Goal: Information Seeking & Learning: Learn about a topic

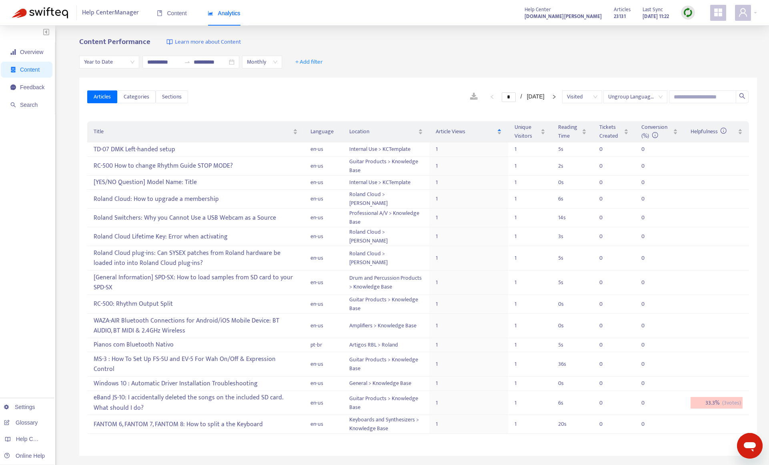
click at [687, 13] on img at bounding box center [688, 13] width 10 height 10
click at [692, 28] on link "Quick Sync" at bounding box center [704, 28] width 34 height 9
click at [247, 391] on div "eBand JS-10: I accidentally deleted the songs on the included SD card. What sho…" at bounding box center [196, 402] width 204 height 23
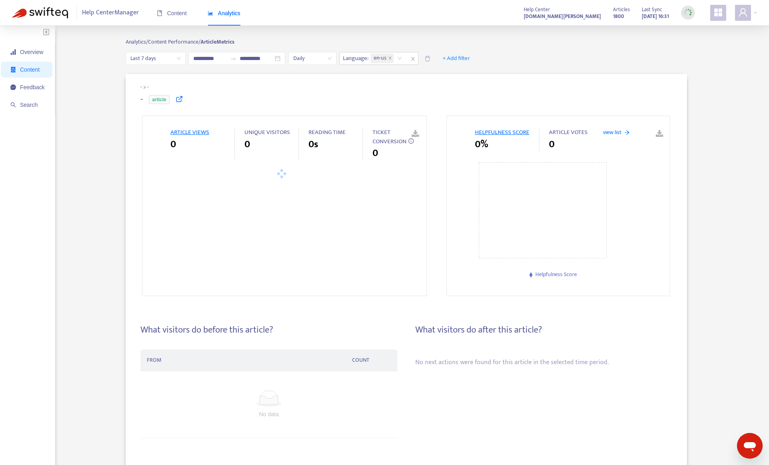
type input "**********"
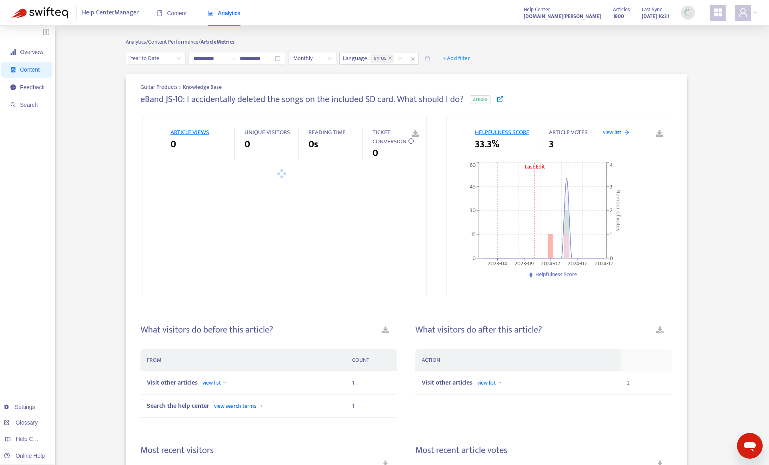
click at [502, 97] on icon at bounding box center [499, 98] width 7 height 7
click at [88, 189] on div "Guitar Products > Knowledge Base eBand JS-10: I accidentally deleted the songs …" at bounding box center [406, 364] width 702 height 581
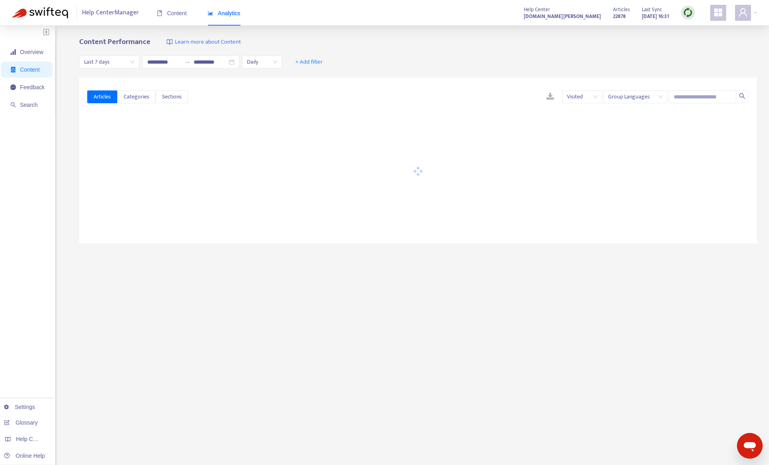
type input "**********"
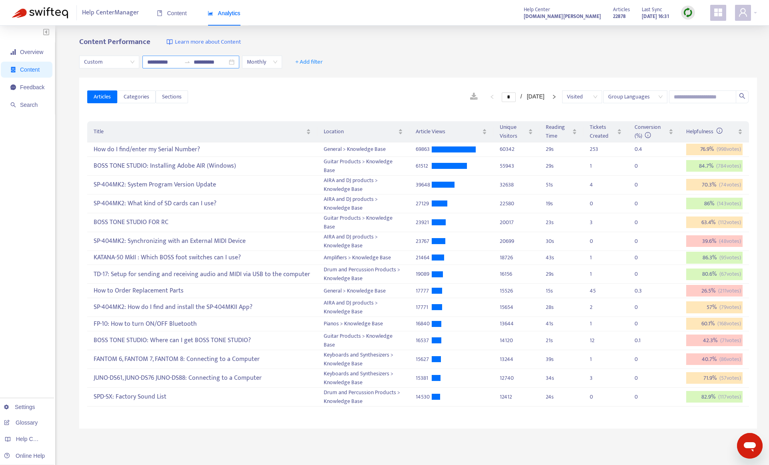
click at [216, 56] on div "**********" at bounding box center [190, 62] width 97 height 13
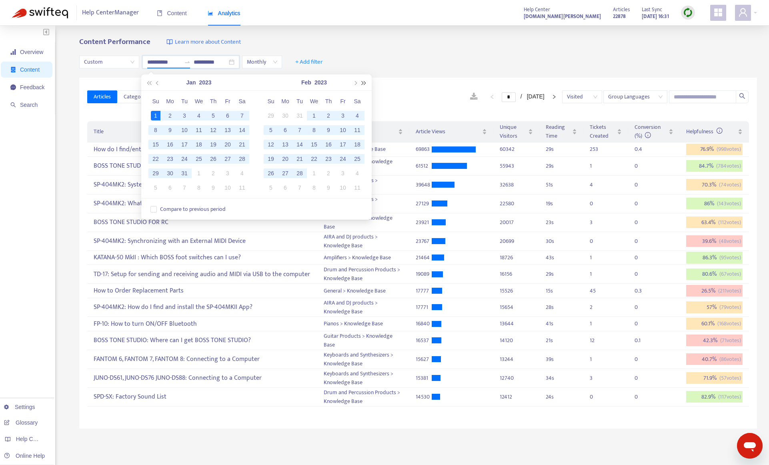
click at [364, 86] on button "button" at bounding box center [364, 82] width 9 height 16
click at [365, 82] on span "button" at bounding box center [364, 83] width 4 height 4
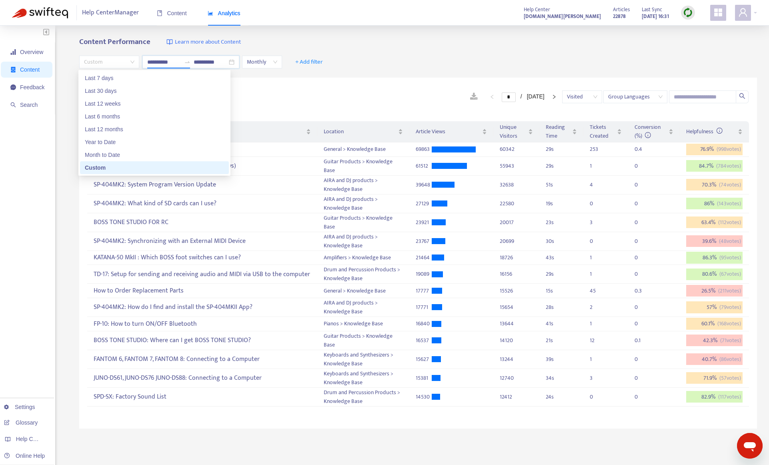
click at [116, 62] on span "Custom" at bounding box center [109, 62] width 50 height 12
click at [115, 141] on div "Year to Date" at bounding box center [154, 142] width 139 height 9
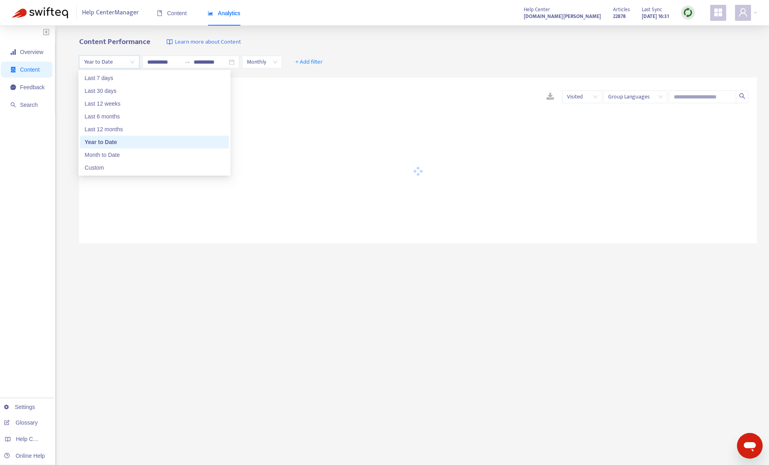
type input "**********"
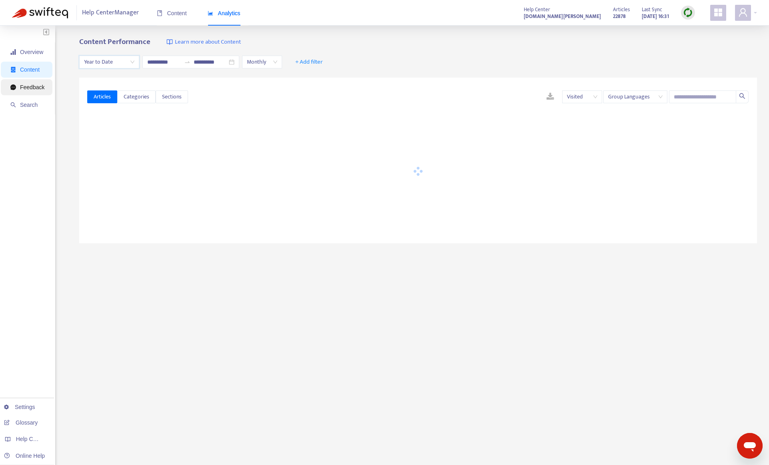
click at [19, 82] on span "Feedback" at bounding box center [27, 87] width 34 height 16
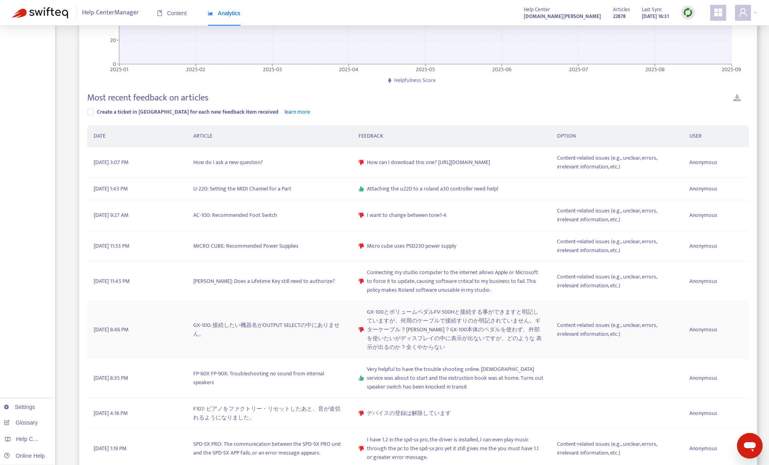
scroll to position [201, 0]
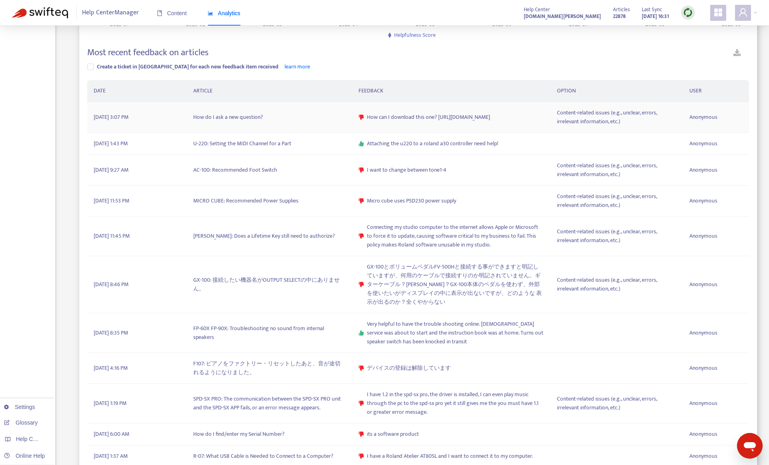
click at [285, 120] on td "How do I ask a new question?" at bounding box center [269, 117] width 165 height 31
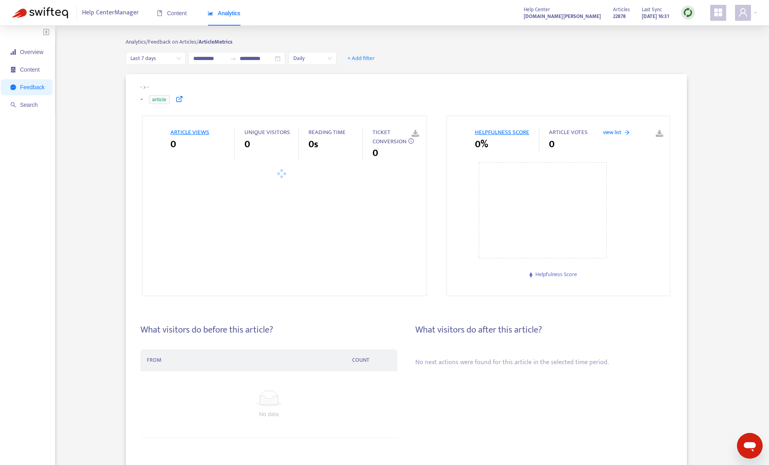
type input "**********"
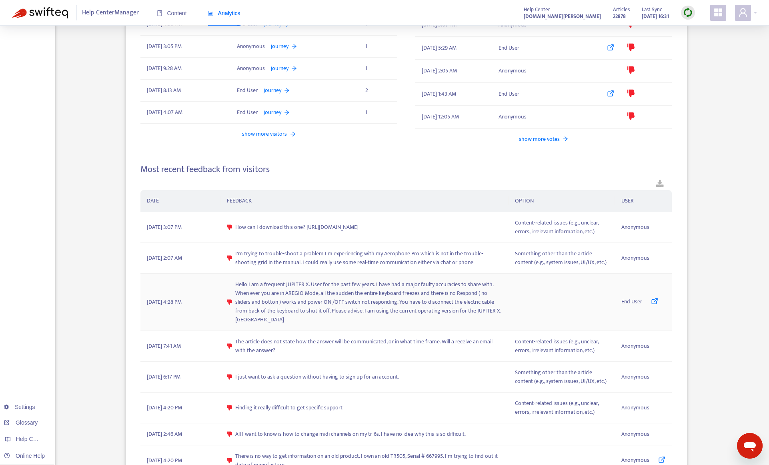
scroll to position [560, 0]
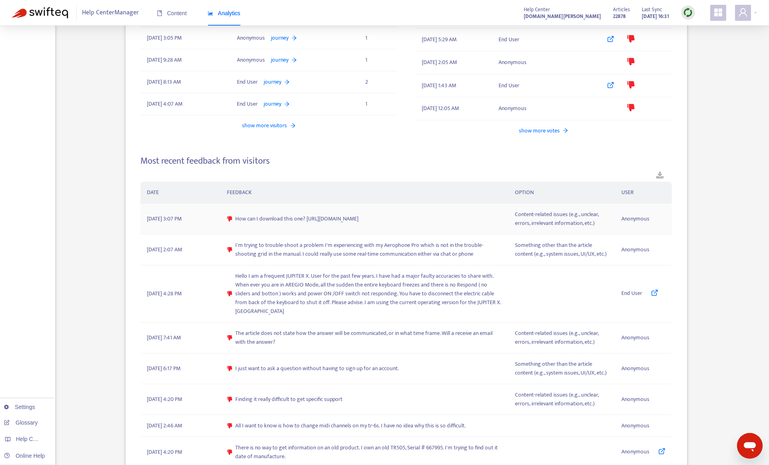
click at [358, 218] on span "How can I download this one? [URL][DOMAIN_NAME]" at bounding box center [296, 218] width 123 height 9
click at [336, 218] on span "How can I download this one? [URL][DOMAIN_NAME]" at bounding box center [296, 218] width 123 height 9
drag, startPoint x: 305, startPoint y: 220, endPoint x: 459, endPoint y: 219, distance: 154.0
click at [459, 219] on div "How can I download this one? [URL][DOMAIN_NAME]" at bounding box center [365, 218] width 276 height 9
copy span "[URL][DOMAIN_NAME]"
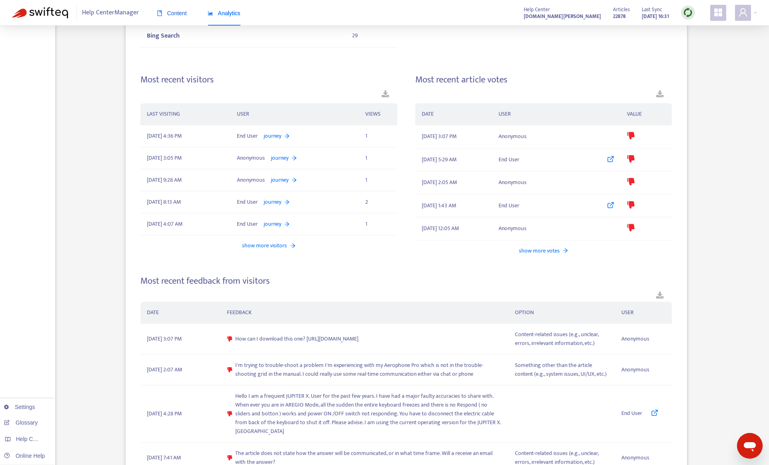
click at [174, 15] on span "Content" at bounding box center [172, 13] width 30 height 6
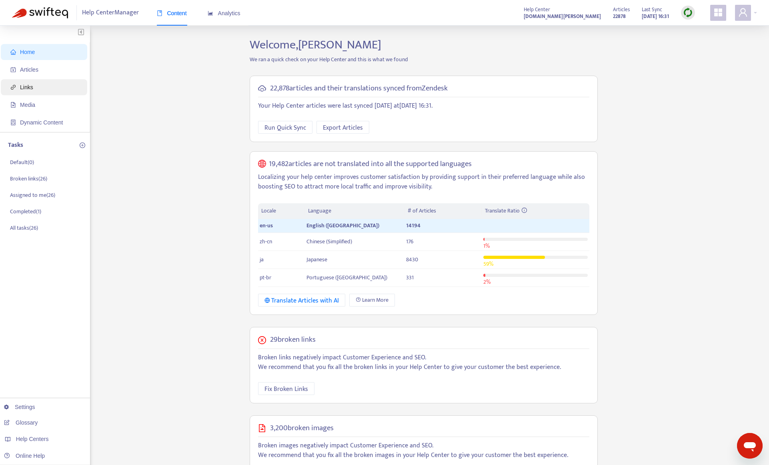
click at [42, 86] on span "Links" at bounding box center [45, 87] width 70 height 16
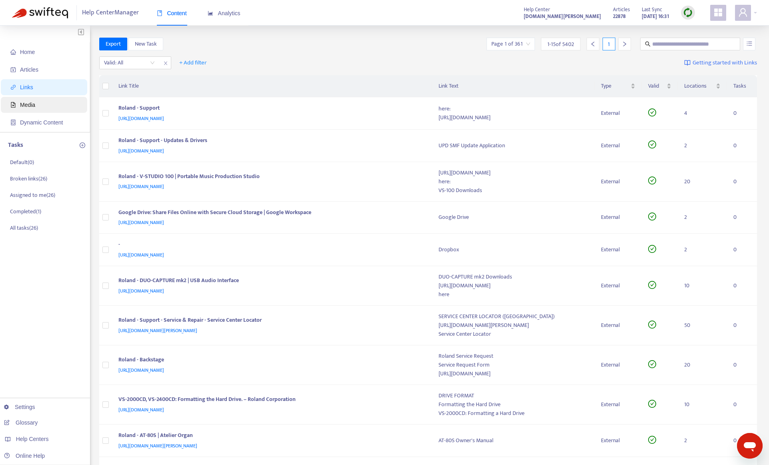
click at [41, 101] on span "Media" at bounding box center [45, 105] width 70 height 16
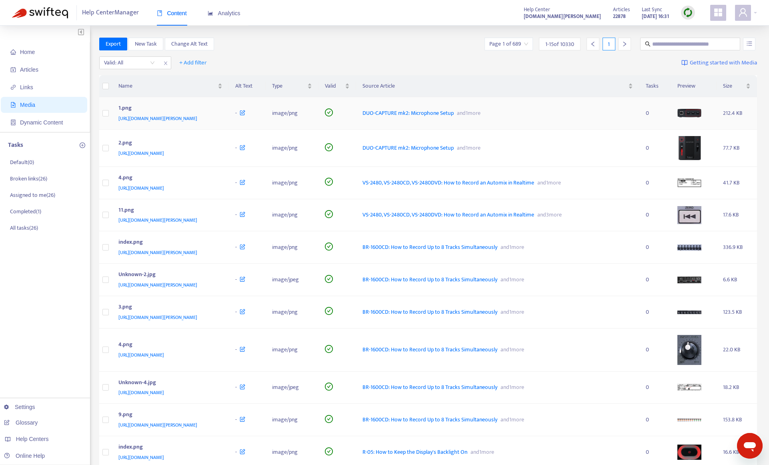
click at [441, 114] on span "DUO-CAPTURE mk2: Microphone Setup" at bounding box center [407, 112] width 91 height 9
click at [454, 146] on span "DUO-CAPTURE mk2: Microphone Setup" at bounding box center [407, 147] width 91 height 9
click at [458, 178] on span "VS-2480, VS-2480CD, VS-2480DVD: How to Record an Automix in Realtime" at bounding box center [448, 182] width 172 height 9
click at [466, 210] on span "VS-2480, VS-2480CD, VS-2480DVD: How to Record an Automix in Realtime" at bounding box center [448, 214] width 172 height 9
click at [444, 243] on span "BR-1600CD: How to Record Up to 8 Tracks Simultaneously" at bounding box center [429, 246] width 135 height 9
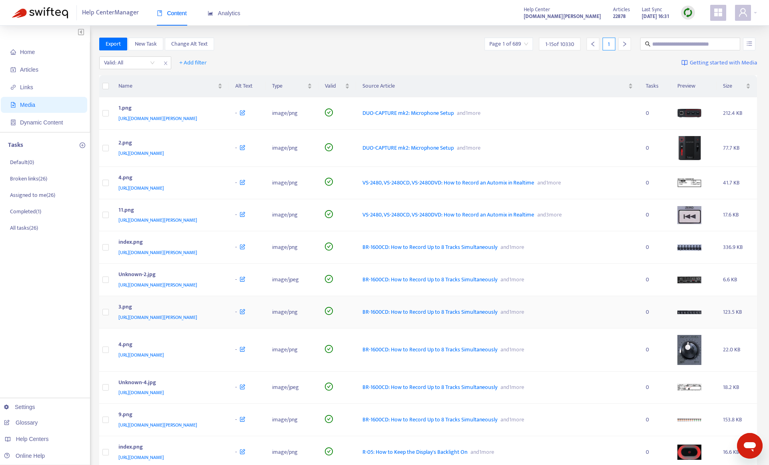
click at [457, 307] on span "BR-1600CD: How to Record Up to 8 Tracks Simultaneously" at bounding box center [429, 311] width 135 height 9
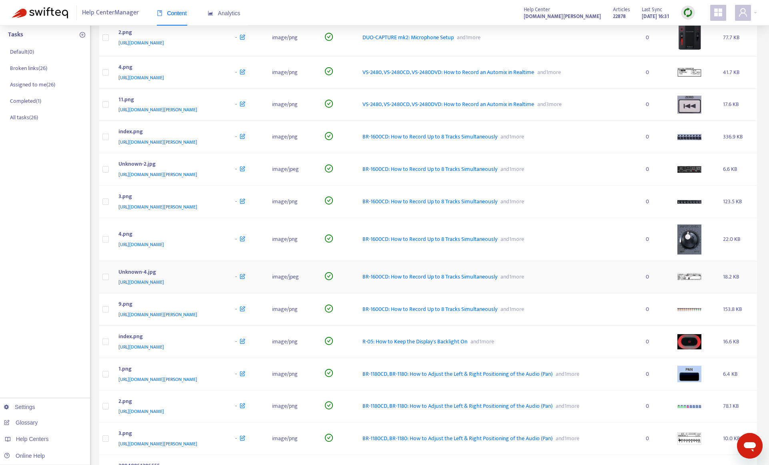
scroll to position [120, 0]
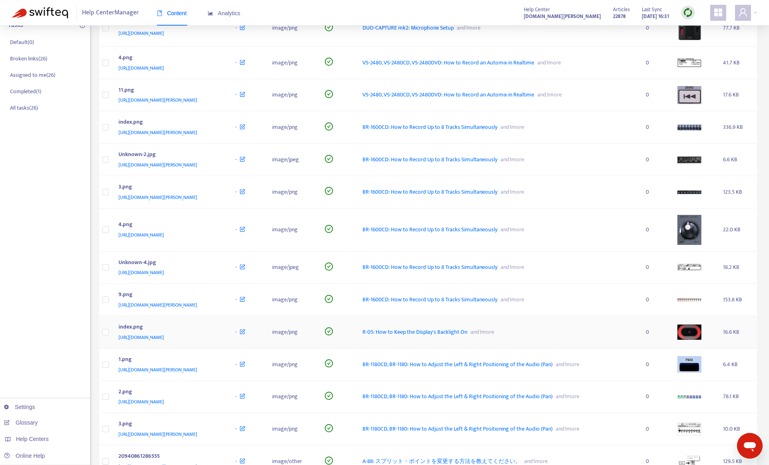
click at [467, 327] on span "R-05: How to Keep the Display's Backlight On" at bounding box center [414, 331] width 105 height 9
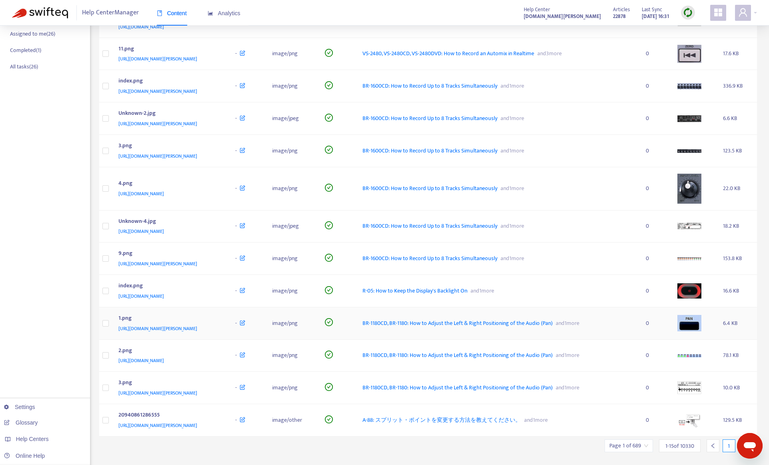
scroll to position [162, 0]
click at [461, 318] on span "BR-1180CD, BR-1180: How to Adjust the Left & Right Positioning of the Audio (Pa…" at bounding box center [457, 322] width 190 height 9
click at [490, 415] on span "A-88: スプリット・ポイントを変更する方法を教えてください。" at bounding box center [441, 419] width 158 height 9
click at [742, 442] on icon "right" at bounding box center [744, 445] width 6 height 6
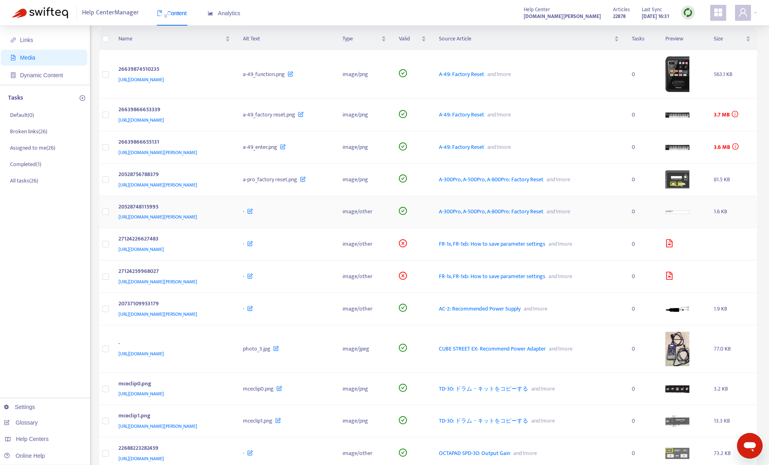
scroll to position [120, 0]
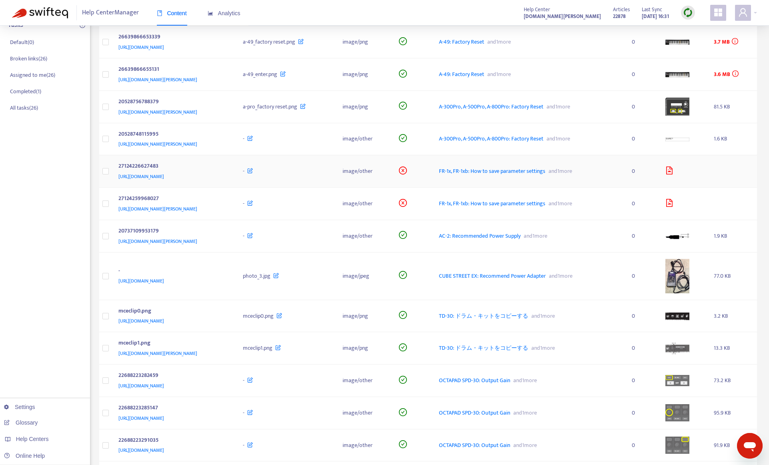
click at [536, 172] on span "FR-1x, FR-1xb: How to save parameter settings" at bounding box center [492, 170] width 106 height 9
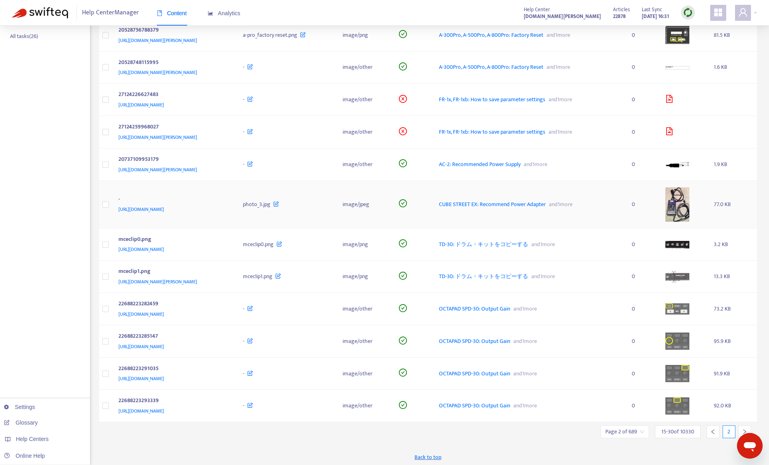
scroll to position [194, 0]
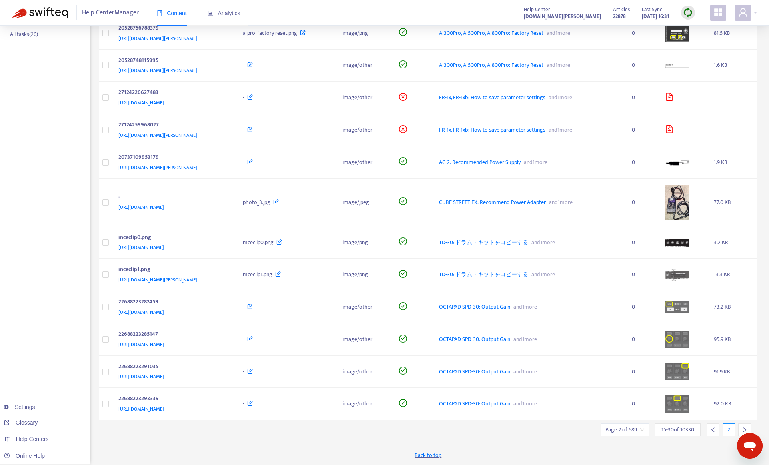
click at [745, 427] on icon "right" at bounding box center [744, 430] width 6 height 6
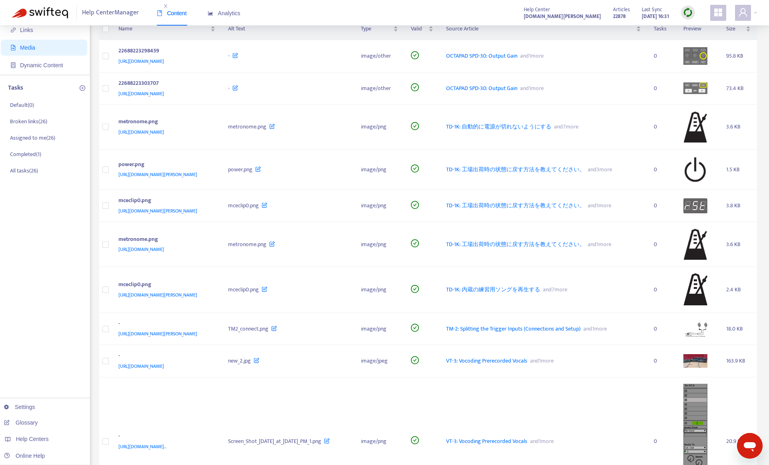
scroll to position [0, 0]
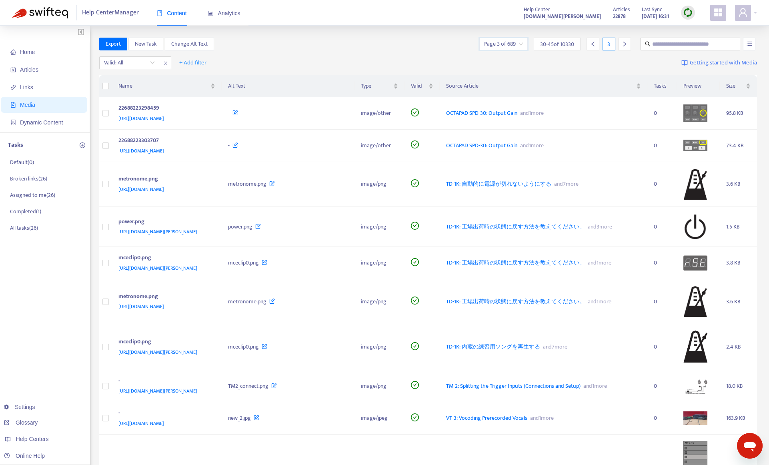
click at [513, 46] on input "search" at bounding box center [503, 44] width 39 height 12
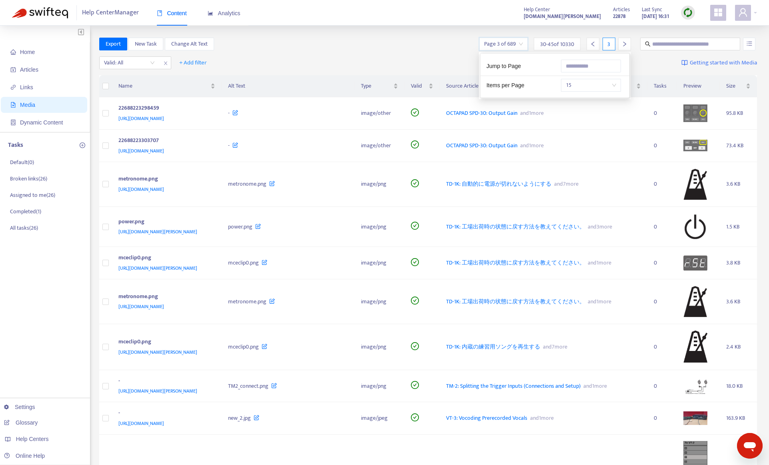
click at [576, 87] on span "15" at bounding box center [591, 85] width 50 height 12
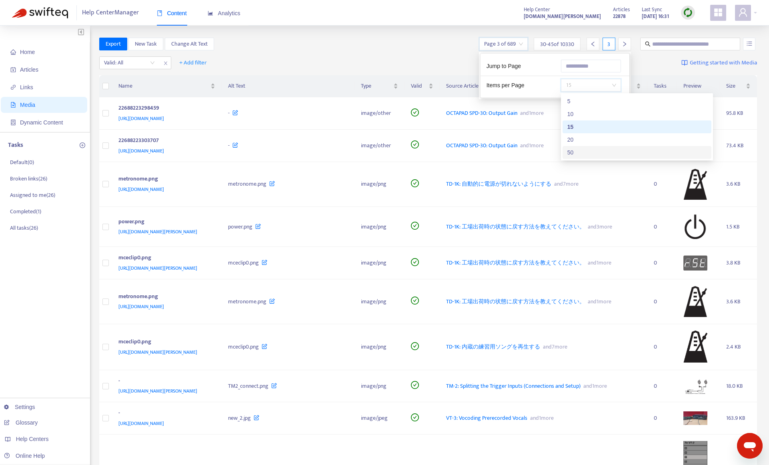
click at [579, 150] on div "50" at bounding box center [636, 152] width 139 height 9
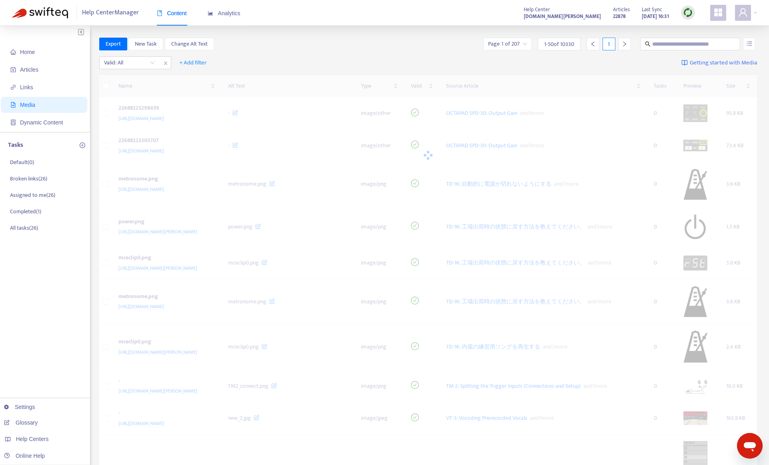
click at [439, 46] on div "Export New Task Change Alt Text Page 1 of 207 1 - 50 of 10330 1" at bounding box center [428, 44] width 658 height 13
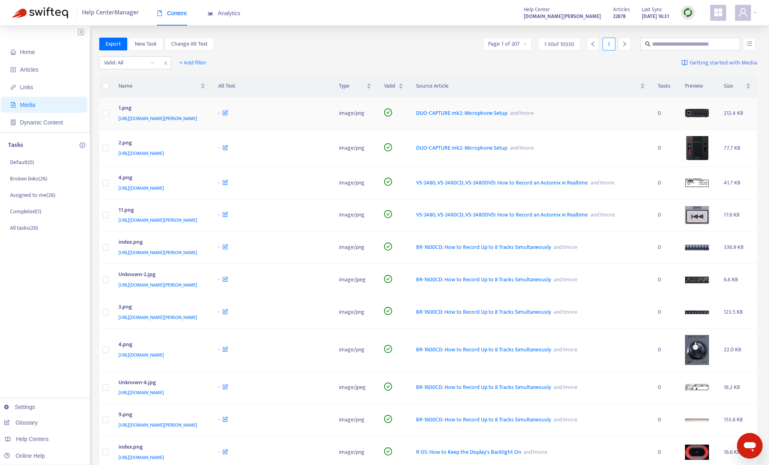
click at [507, 111] on span "DUO-CAPTURE mk2: Microphone Setup" at bounding box center [461, 112] width 91 height 9
click at [502, 242] on span "BR-1600CD: How to Record Up to 8 Tracks Simultaneously" at bounding box center [483, 246] width 135 height 9
click at [198, 64] on span "+ Add filter" at bounding box center [193, 63] width 28 height 10
click at [248, 59] on div "Valid: All + Add filter Getting started with Media" at bounding box center [428, 65] width 658 height 22
click at [746, 89] on div "Size" at bounding box center [736, 86] width 27 height 9
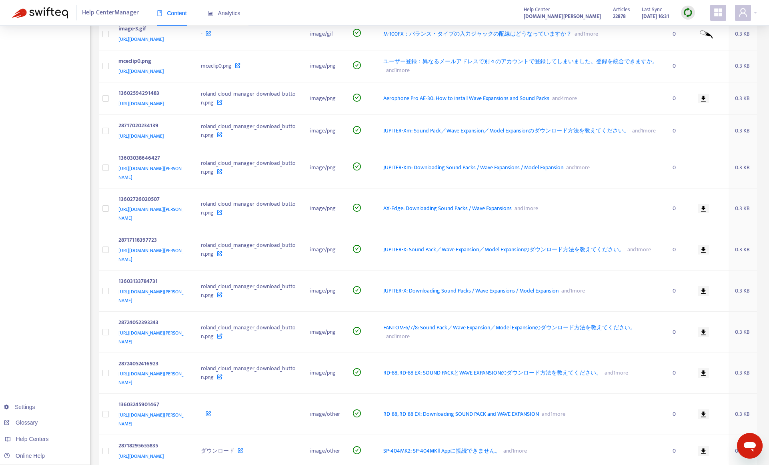
scroll to position [1040, 0]
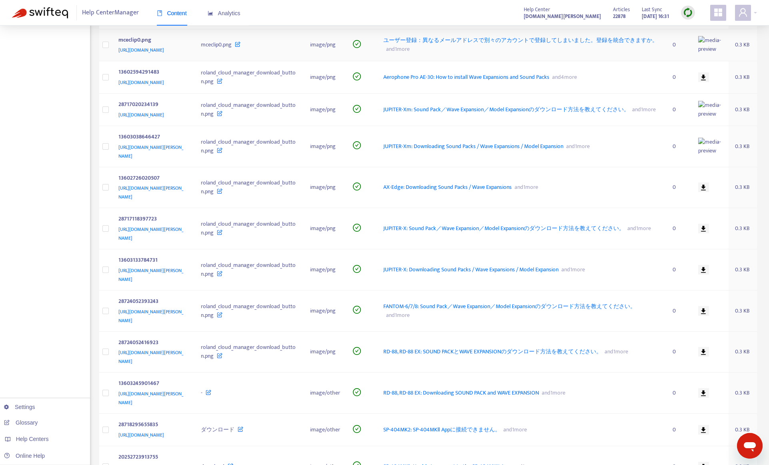
click at [535, 45] on span "ユーザー登録：異なるメールアドレスで別々のアカウントで登録してしまいました。登録を統合できますか。" at bounding box center [520, 40] width 274 height 9
click at [444, 114] on span "JUPITER-Xm: Sound Pack／Wave Expansion／Model Expansionのダウンロード方法を教えてください。" at bounding box center [506, 109] width 246 height 9
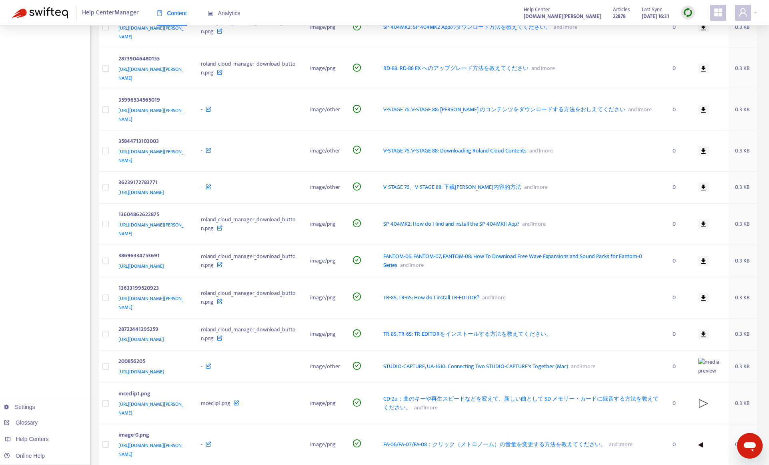
scroll to position [1720, 0]
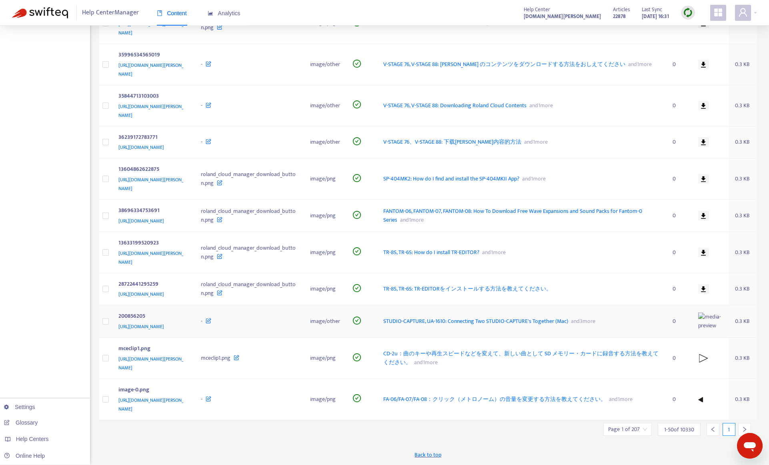
click at [484, 326] on span "STUDIO-CAPTURE, UA-1610: Connecting Two STUDIO-CAPTURE's Together (Mac)" at bounding box center [475, 320] width 185 height 9
click at [745, 426] on icon "right" at bounding box center [744, 429] width 6 height 6
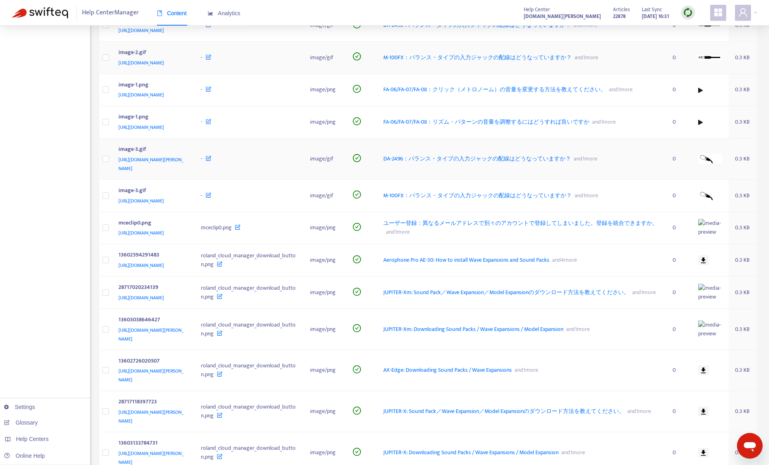
scroll to position [880, 0]
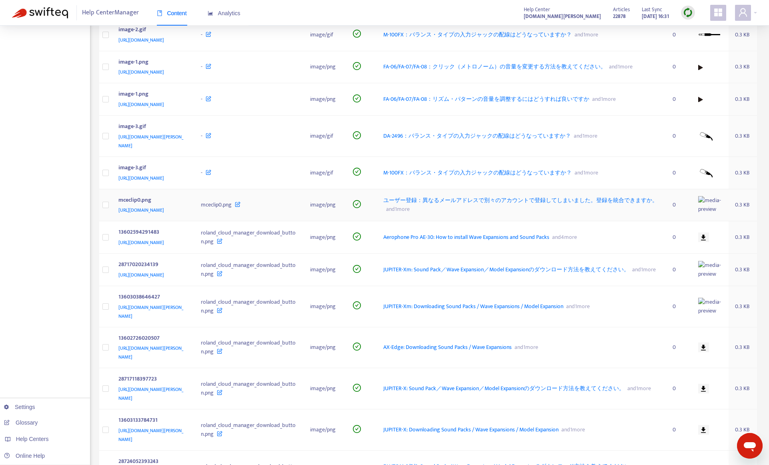
click at [520, 205] on span "ユーザー登録：異なるメールアドレスで別々のアカウントで登録してしまいました。登録を統合できますか。" at bounding box center [520, 200] width 274 height 9
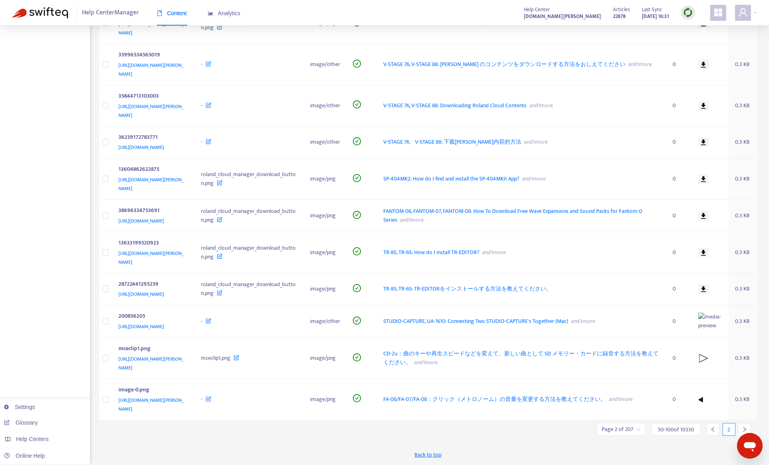
scroll to position [1732, 0]
click at [512, 318] on span "STUDIO-CAPTURE, UA-1610: Connecting Two STUDIO-CAPTURE's Together (Mac)" at bounding box center [475, 320] width 185 height 9
click at [741, 429] on icon "right" at bounding box center [744, 429] width 6 height 6
click at [568, 316] on span "STUDIO-CAPTURE, UA-1610: Connecting Two STUDIO-CAPTURE's Together (Mac)" at bounding box center [475, 320] width 185 height 9
click at [741, 428] on div at bounding box center [744, 429] width 13 height 13
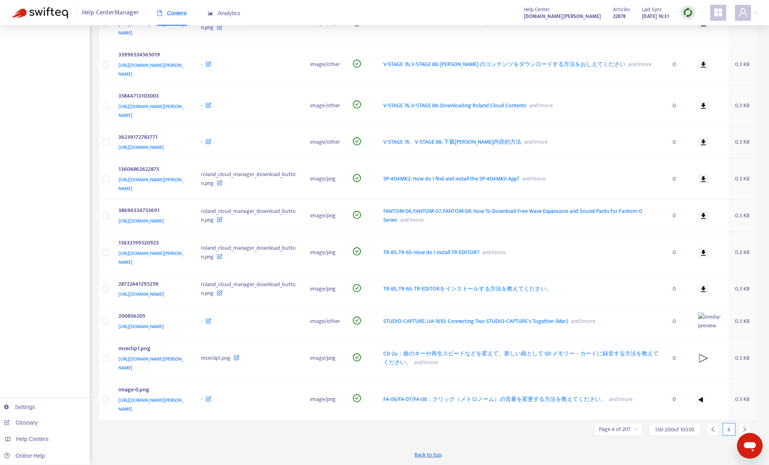
click at [624, 426] on input "search" at bounding box center [618, 429] width 39 height 12
click at [691, 391] on input "text" at bounding box center [705, 388] width 60 height 13
type input "*"
click at [621, 445] on div "Back to top" at bounding box center [428, 455] width 658 height 20
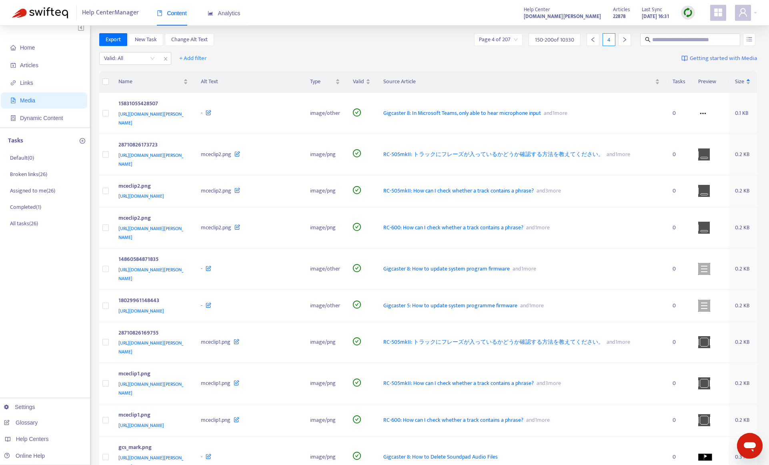
scroll to position [0, 0]
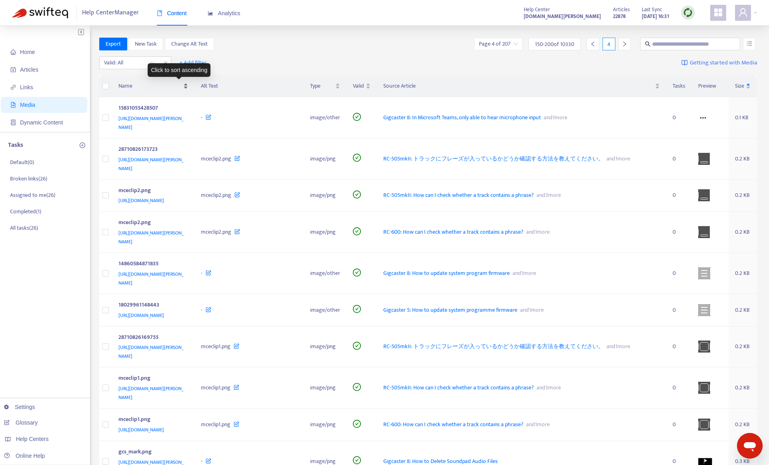
click at [127, 86] on span "Name" at bounding box center [150, 86] width 64 height 9
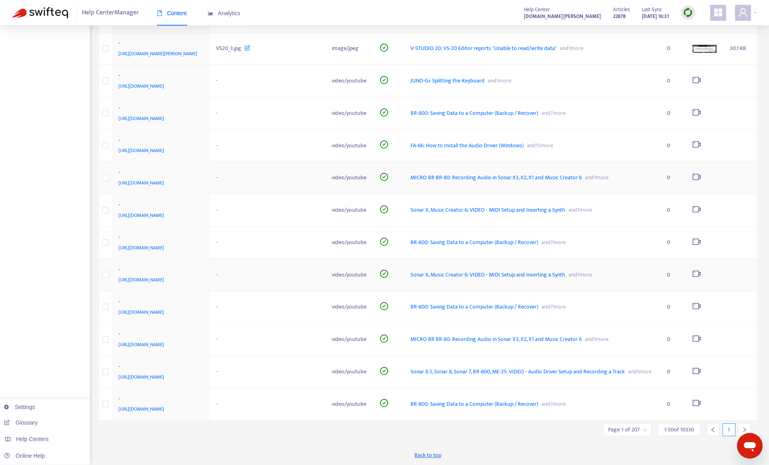
scroll to position [1896, 0]
click at [747, 427] on div at bounding box center [744, 429] width 13 height 13
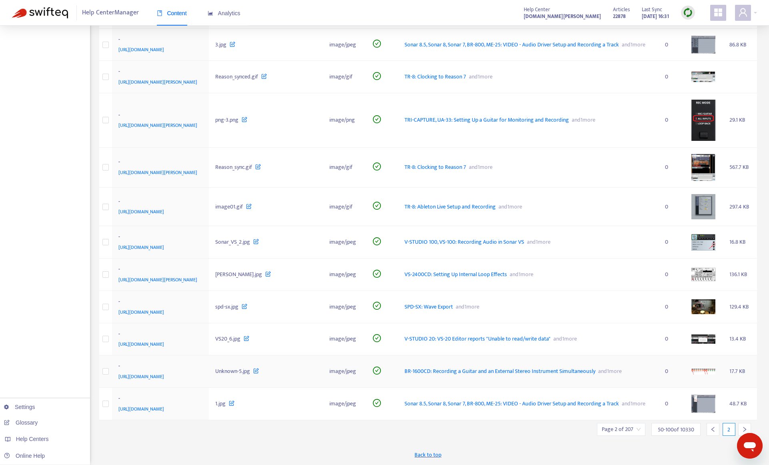
scroll to position [1835, 0]
click at [745, 427] on icon "right" at bounding box center [744, 429] width 6 height 6
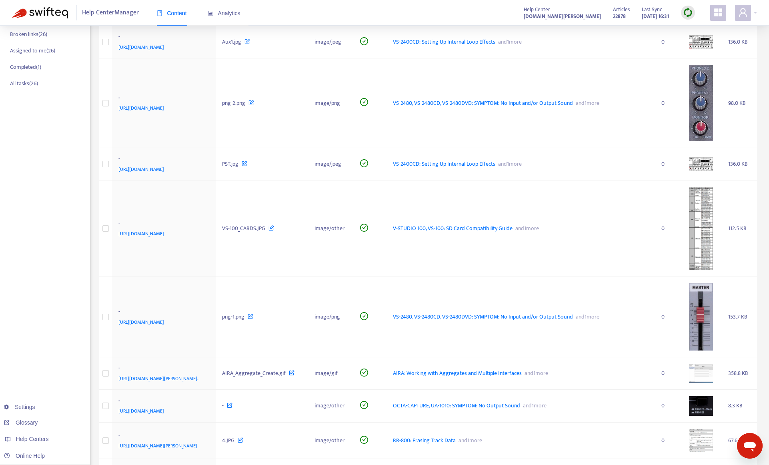
scroll to position [0, 0]
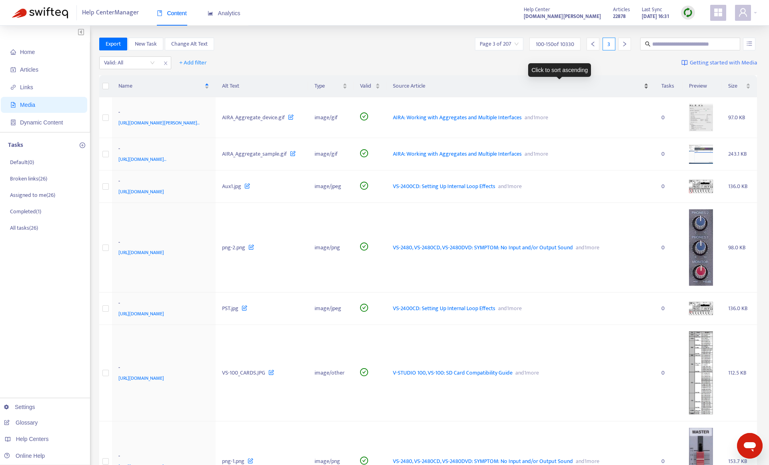
click at [484, 84] on span "Source Article" at bounding box center [518, 86] width 250 height 9
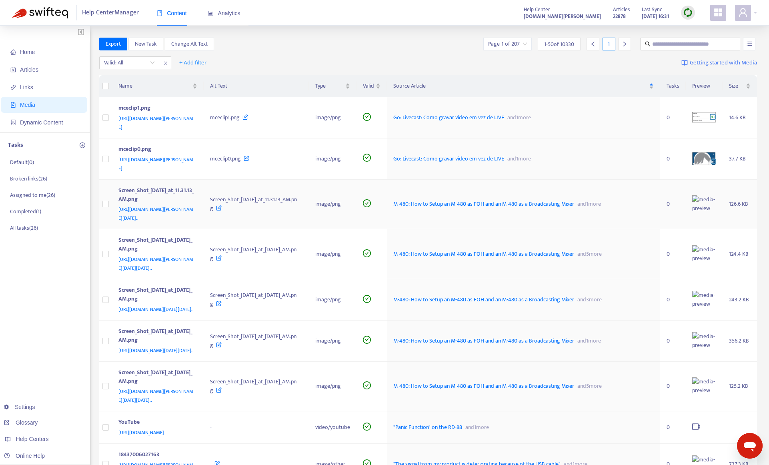
click at [504, 200] on span "M-480: How to Setup an M-480 as FOH and an M-480 as a Broadcasting Mixer" at bounding box center [483, 203] width 181 height 9
click at [448, 295] on span "M-480: How to Setup an M-480 as FOH and an M-480 as a Broadcasting Mixer" at bounding box center [483, 299] width 181 height 9
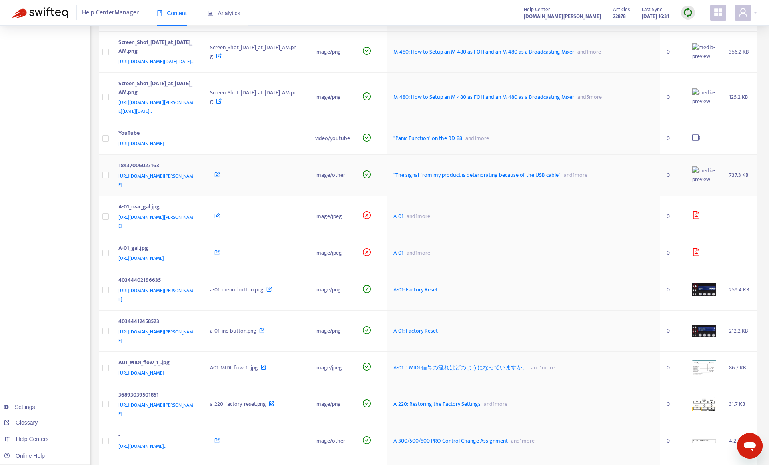
scroll to position [320, 0]
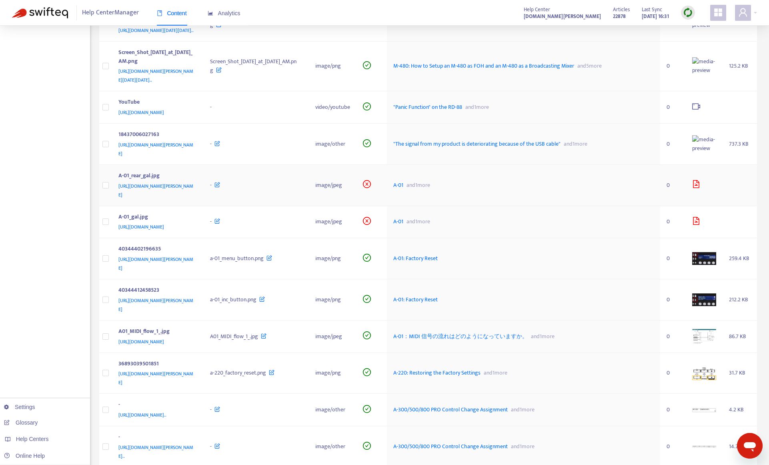
click at [430, 180] on span "and 1 more" at bounding box center [416, 184] width 27 height 9
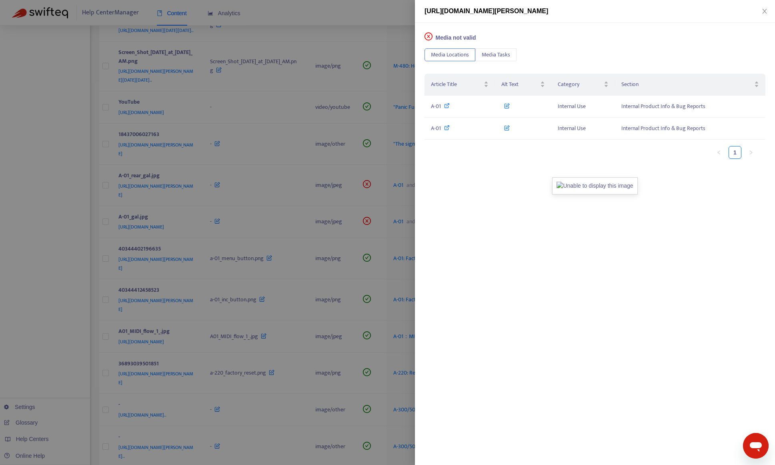
click at [326, 164] on div at bounding box center [387, 232] width 775 height 465
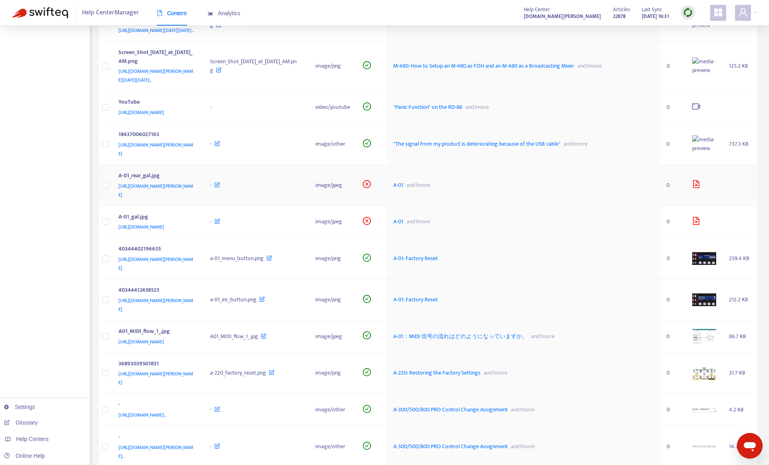
click at [403, 180] on span "A-01" at bounding box center [398, 184] width 10 height 9
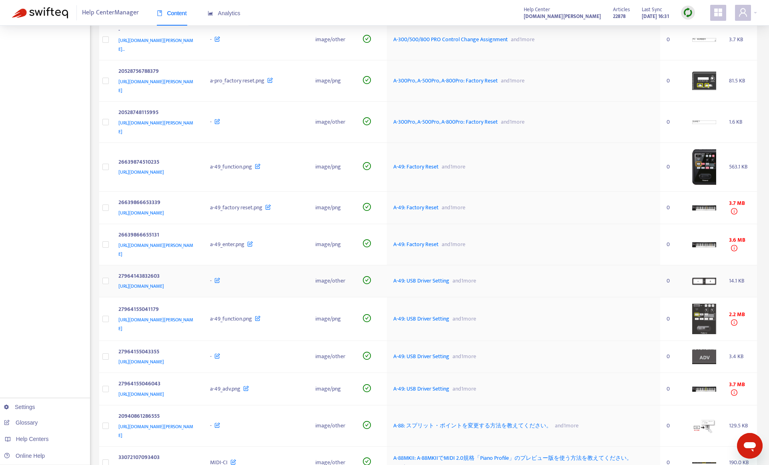
scroll to position [880, 0]
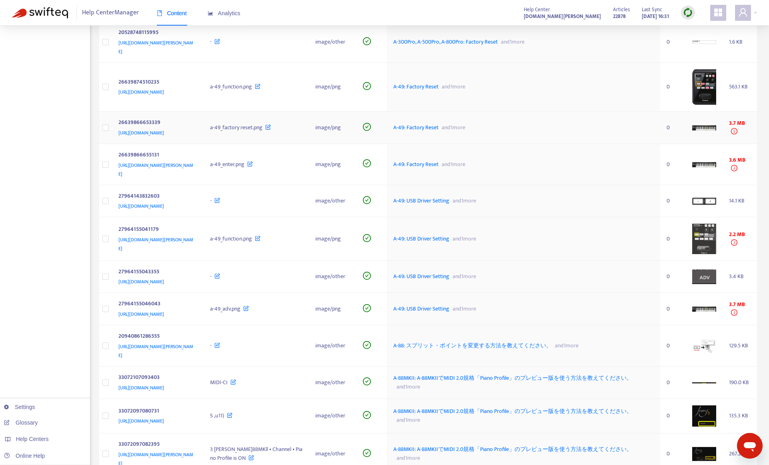
click at [438, 132] on span "A-49: Factory Reset" at bounding box center [415, 127] width 45 height 9
click at [733, 134] on icon "info-circle" at bounding box center [734, 131] width 6 height 6
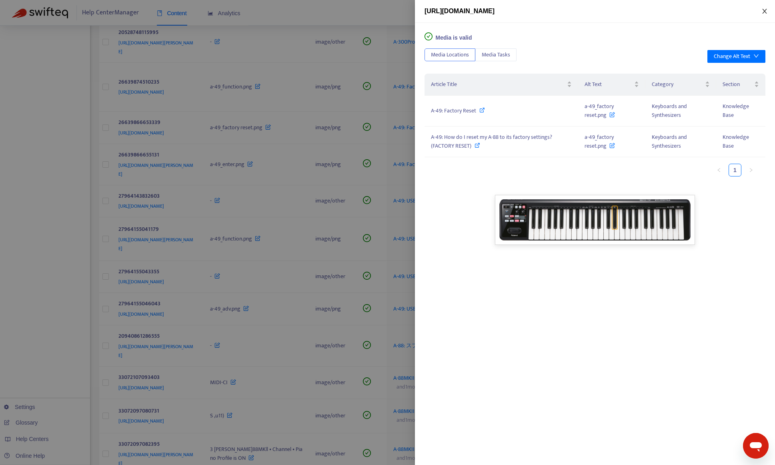
click at [764, 11] on icon "close" at bounding box center [764, 11] width 4 height 5
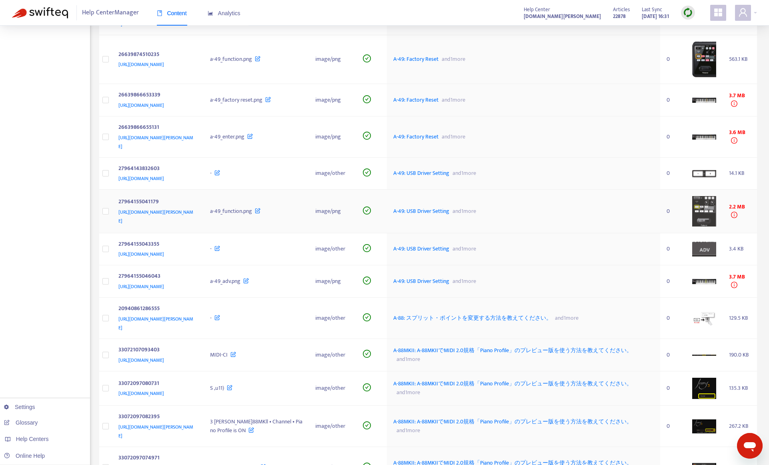
scroll to position [920, 0]
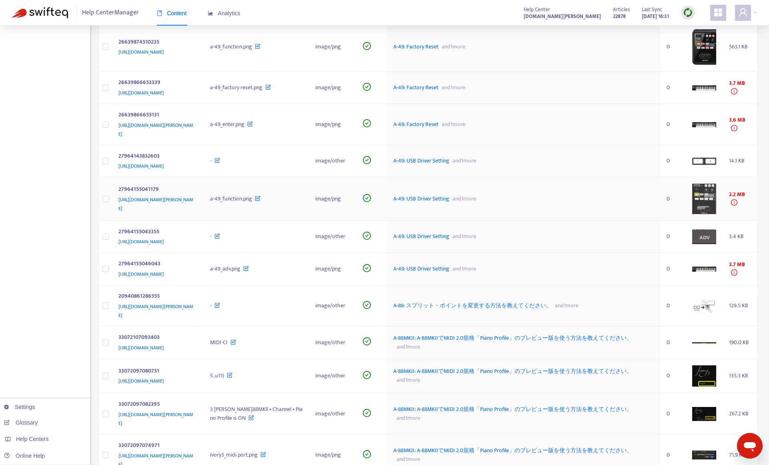
click at [449, 203] on span "A-49: USB Driver Setting" at bounding box center [421, 198] width 56 height 9
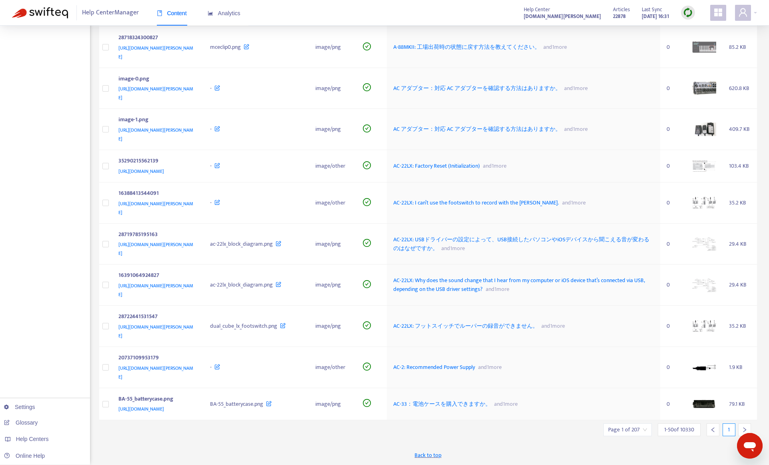
scroll to position [1725, 0]
click at [741, 427] on div at bounding box center [744, 429] width 13 height 13
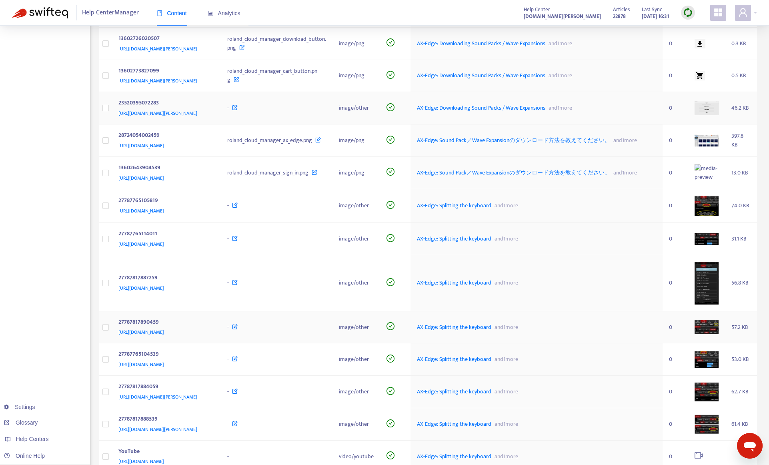
scroll to position [1266, 0]
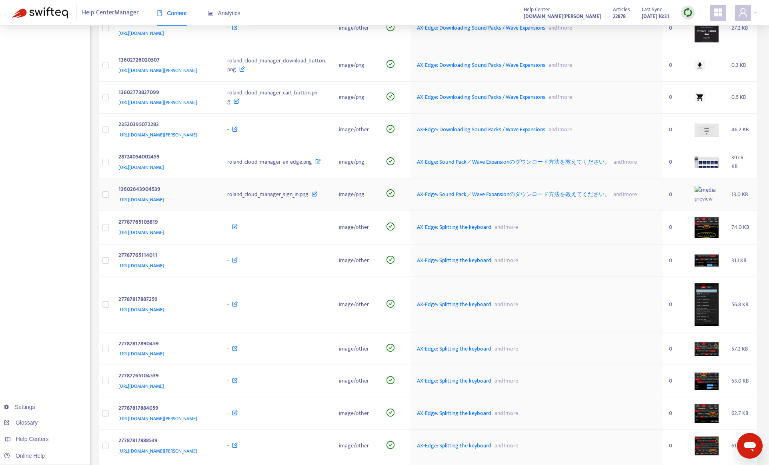
click at [527, 199] on span "AX-Edge: Sound Pack／Wave Expansionのダウンロード方法を教えてください。" at bounding box center [513, 194] width 193 height 9
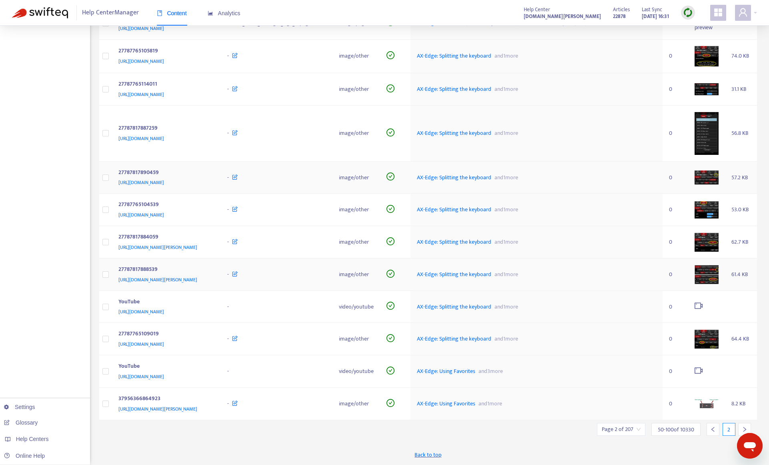
scroll to position [1520, 0]
click at [741, 426] on div at bounding box center [744, 429] width 13 height 13
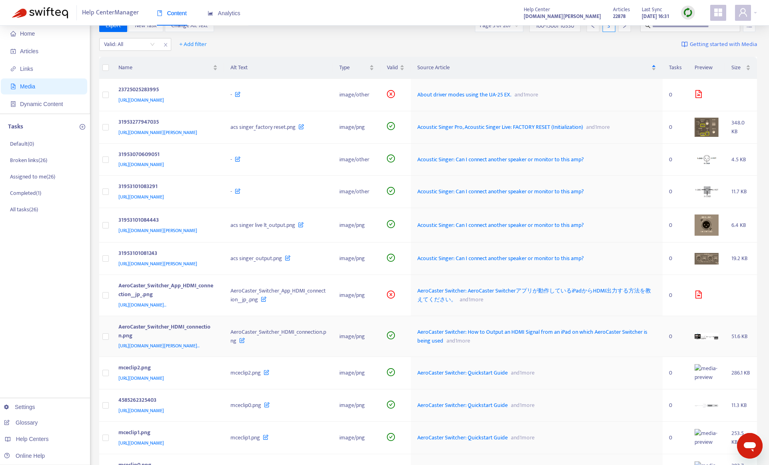
scroll to position [0, 0]
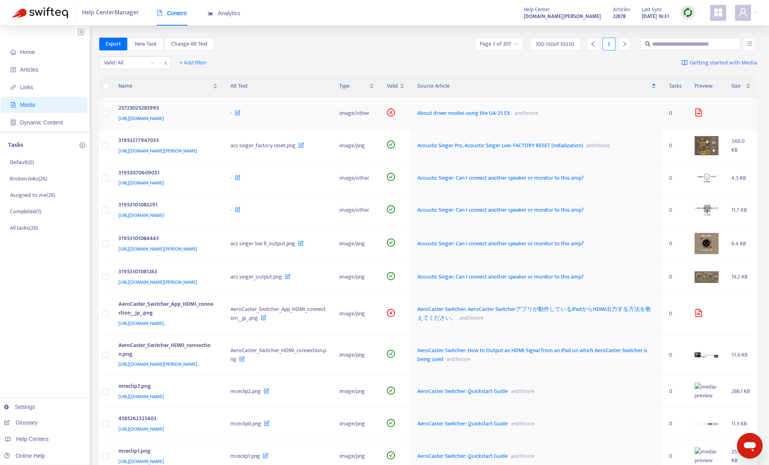
click at [511, 113] on span "About driver modes using the UA-25 EX." at bounding box center [464, 112] width 94 height 9
click at [473, 310] on span "AeroCaster Switcher: AeroCaster Switcherアプリが動作しているiPadからHDMI出力する方法を教えてください。" at bounding box center [534, 313] width 234 height 18
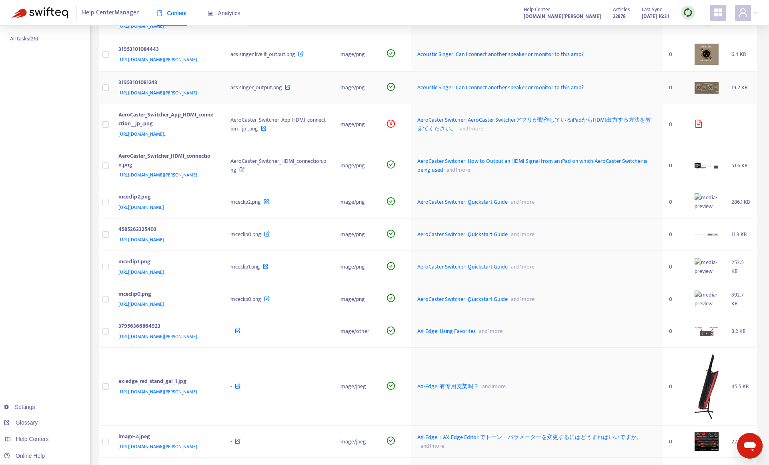
scroll to position [200, 0]
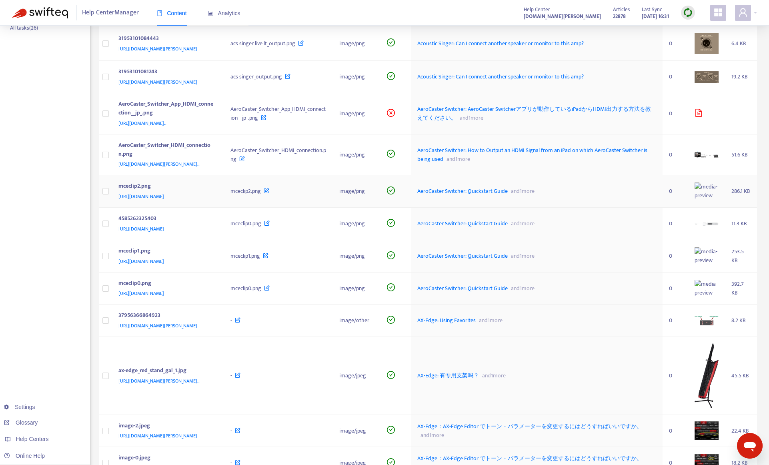
click at [508, 196] on span "AeroCaster Switcher: Quickstart Guide" at bounding box center [462, 190] width 90 height 9
click at [483, 260] on span "AeroCaster Switcher: Quickstart Guide" at bounding box center [462, 255] width 90 height 9
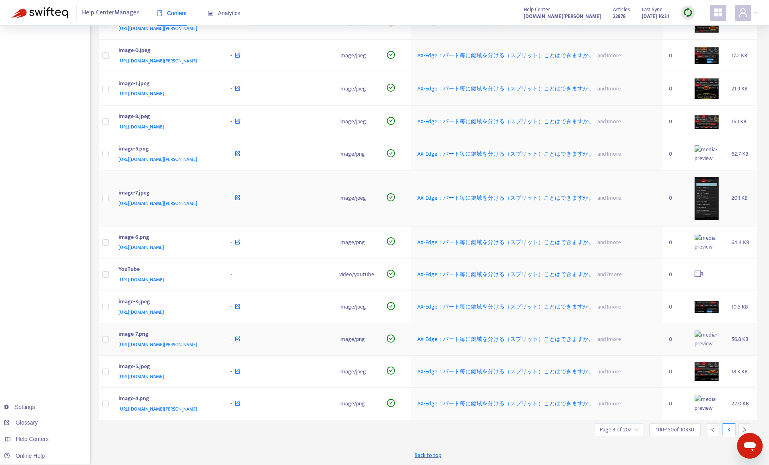
scroll to position [1792, 0]
click at [745, 427] on icon "right" at bounding box center [744, 430] width 6 height 6
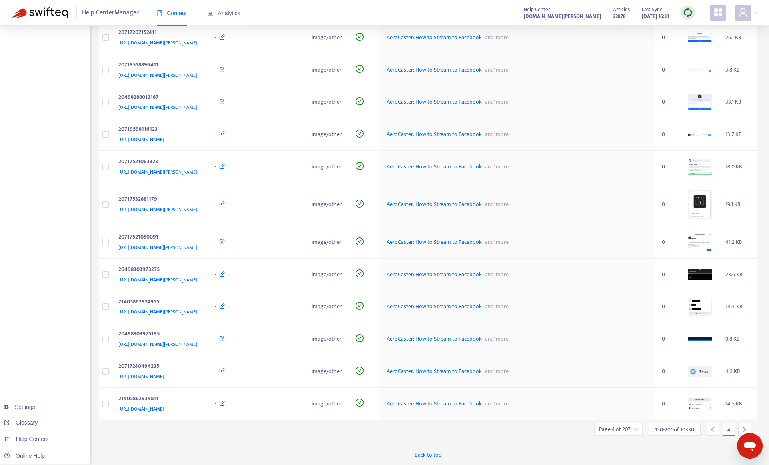
scroll to position [1460, 0]
click at [743, 426] on div at bounding box center [744, 429] width 13 height 13
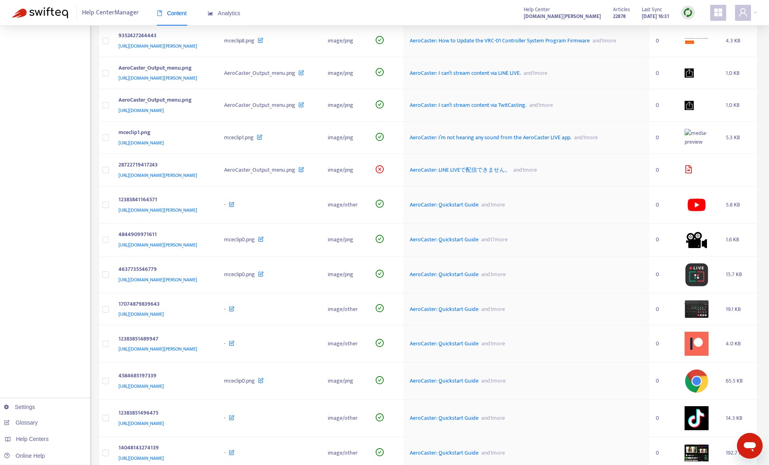
scroll to position [894, 0]
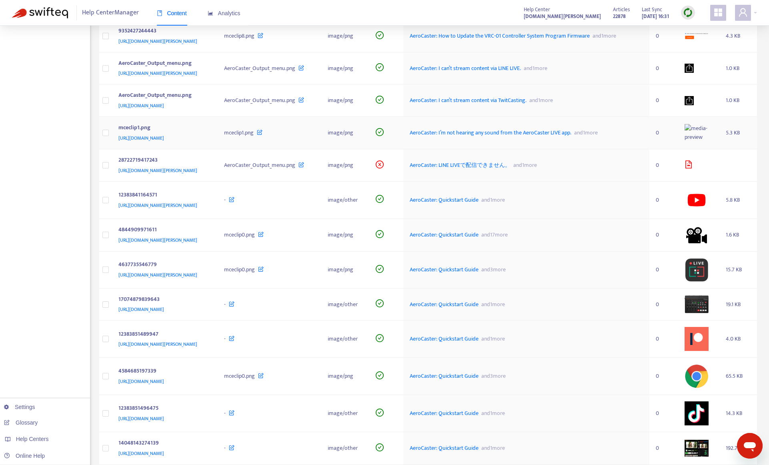
click at [563, 137] on span "AeroCaster: I’m not hearing any sound from the AeroCaster LIVE app." at bounding box center [491, 132] width 162 height 9
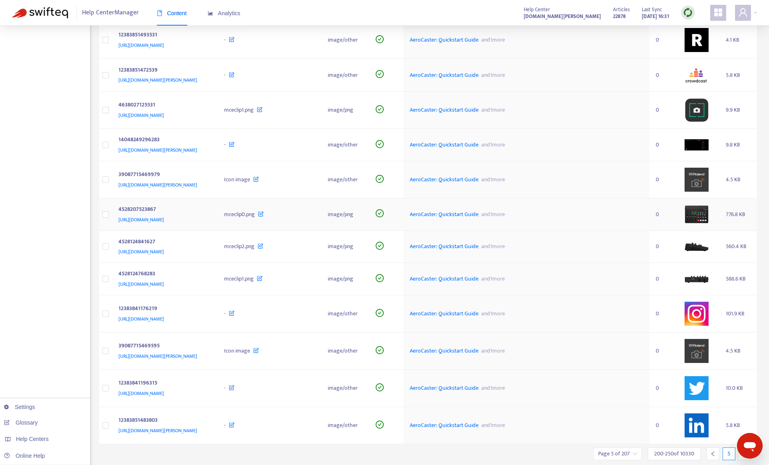
scroll to position [1378, 0]
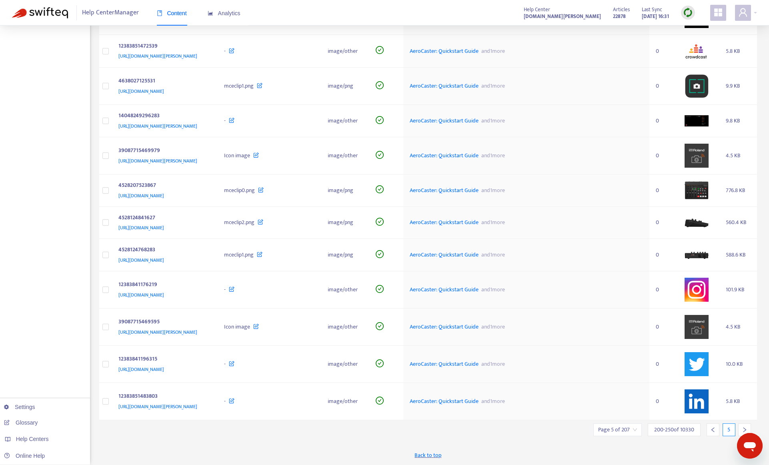
click at [742, 428] on icon "right" at bounding box center [744, 430] width 6 height 6
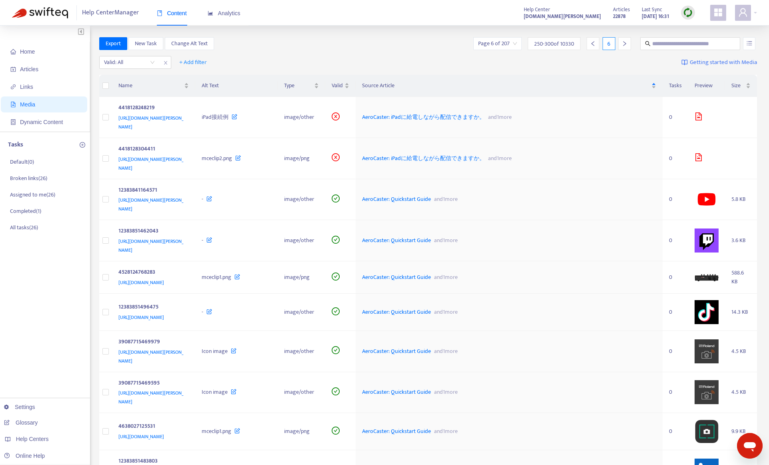
scroll to position [0, 0]
click at [481, 113] on span "AeroCaster: iPadに給電しながら配信できますか。" at bounding box center [423, 117] width 123 height 9
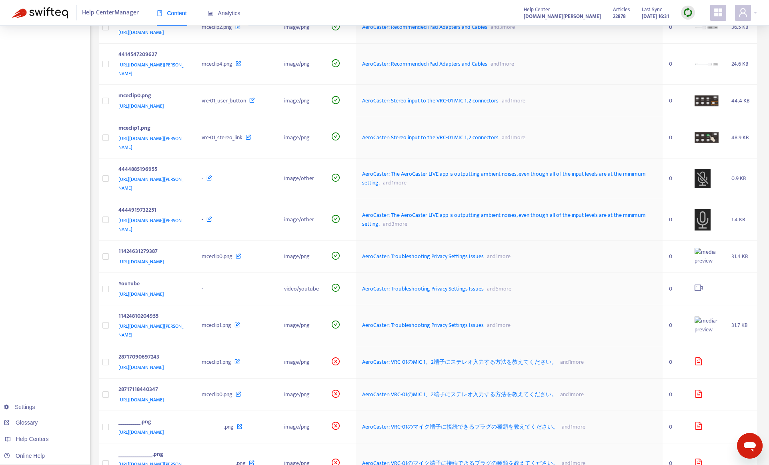
scroll to position [1120, 0]
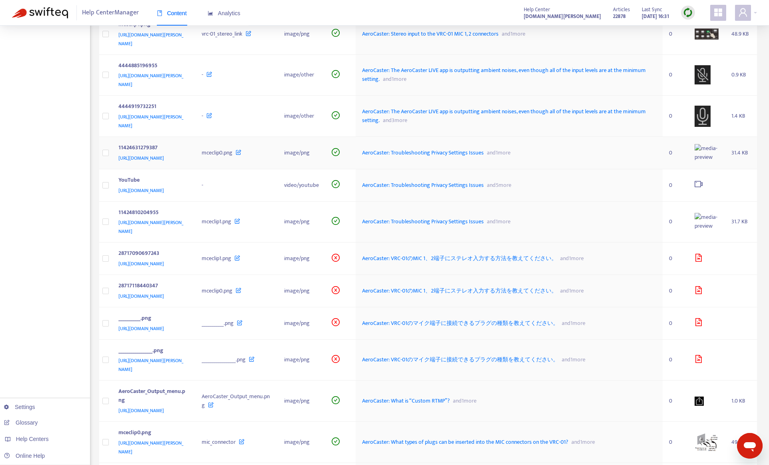
click at [460, 157] on span "AeroCaster: Troubleshooting Privacy Settings Issues" at bounding box center [423, 152] width 122 height 9
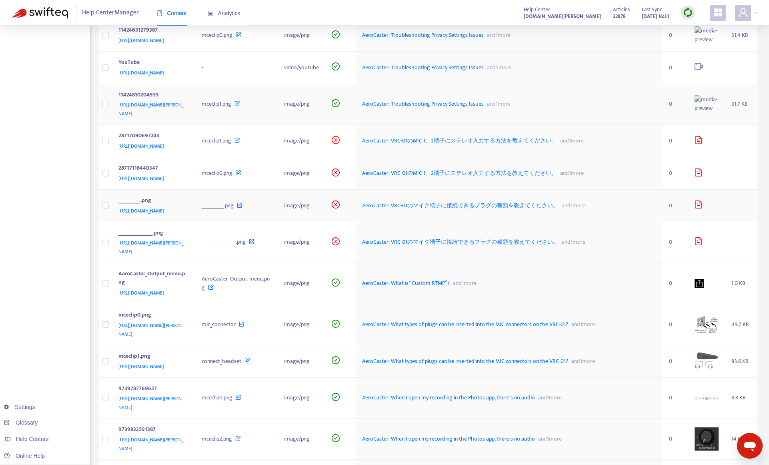
scroll to position [1240, 0]
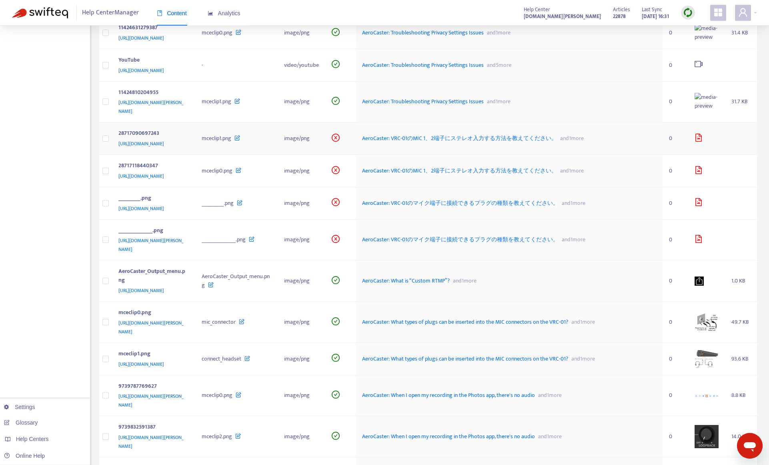
click at [471, 143] on span "AeroCaster: VRC-01のMIC 1、2端子にステレオ入力する方法を教えてください。" at bounding box center [459, 138] width 195 height 9
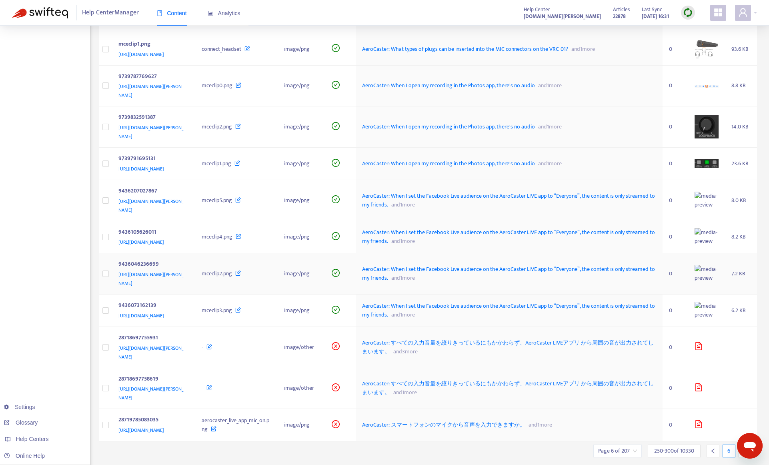
scroll to position [1560, 0]
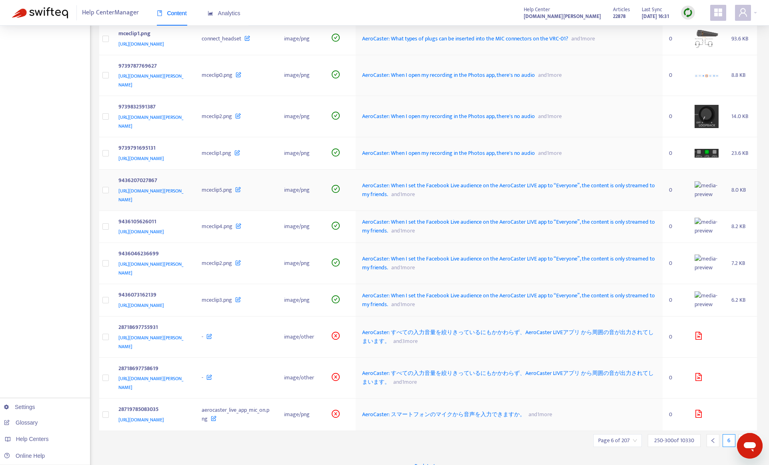
click at [494, 199] on span "AeroCaster: When I set the Facebook Live audience on the AeroCaster LIVE app to…" at bounding box center [508, 190] width 293 height 18
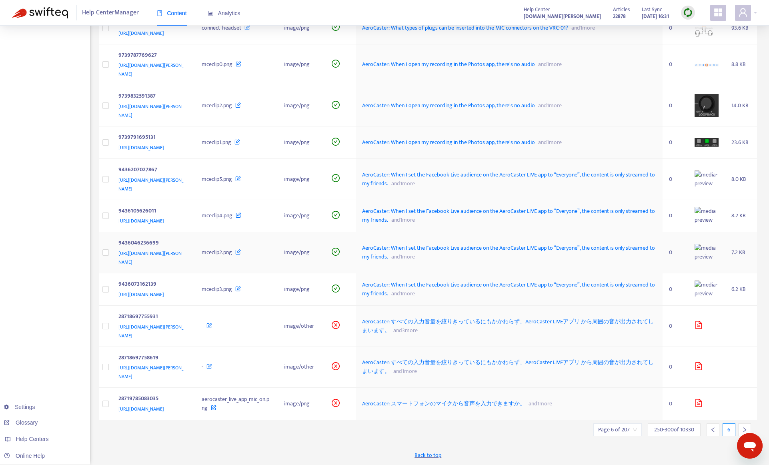
scroll to position [1659, 0]
click at [473, 399] on span "AeroCaster: スマートフォンのマイクから音声を入力できますか。" at bounding box center [443, 403] width 163 height 9
click at [742, 428] on icon "right" at bounding box center [744, 430] width 6 height 6
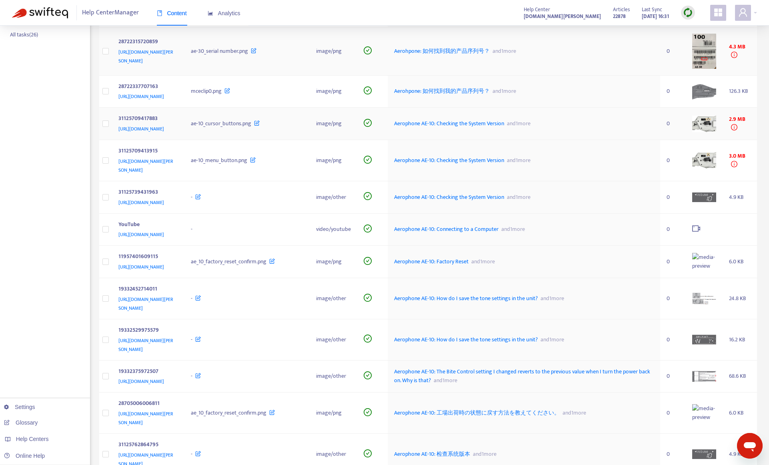
scroll to position [200, 0]
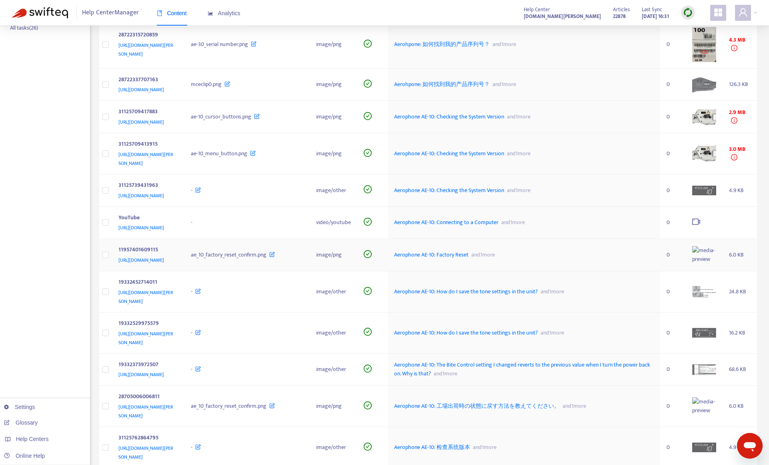
click at [468, 259] on span "Aerophone AE-10: Factory Reset" at bounding box center [431, 254] width 74 height 9
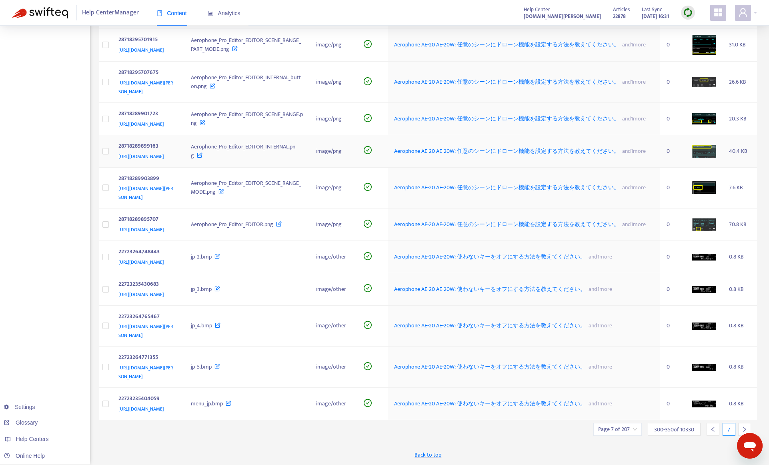
scroll to position [1755, 0]
click at [745, 425] on div at bounding box center [744, 429] width 13 height 13
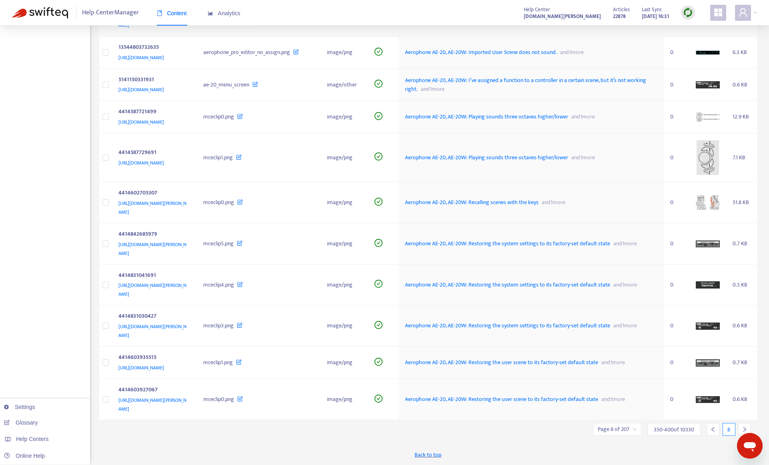
scroll to position [1781, 0]
click at [743, 426] on div at bounding box center [744, 429] width 13 height 13
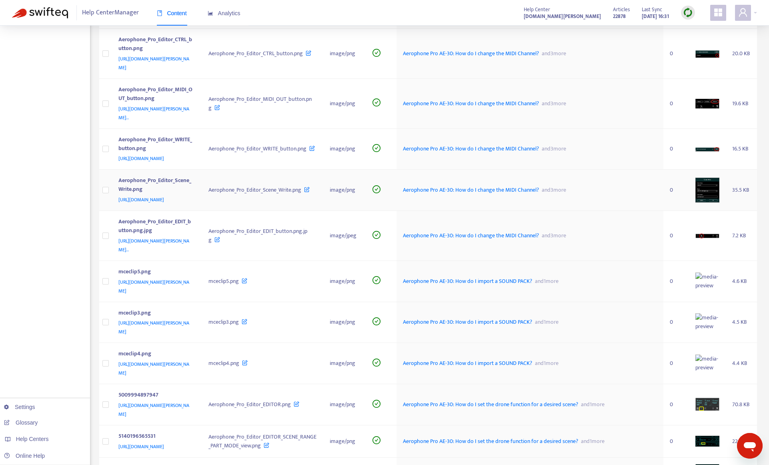
scroll to position [1520, 0]
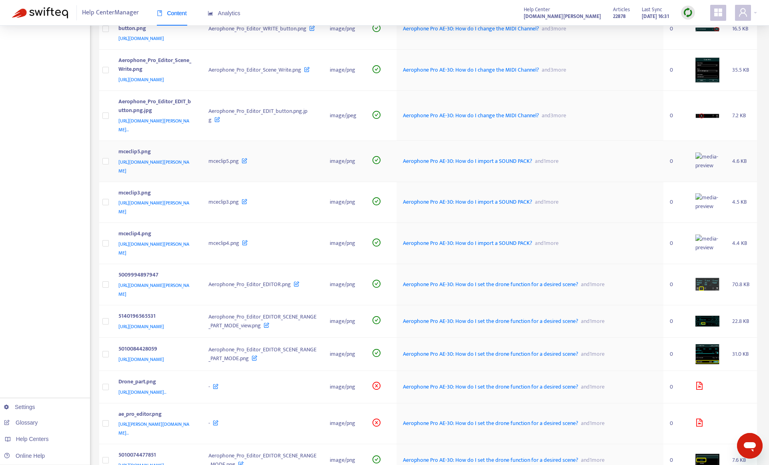
click at [473, 166] on span "Aerophone Pro AE-30: How do I import a SOUND PACK?" at bounding box center [467, 160] width 129 height 9
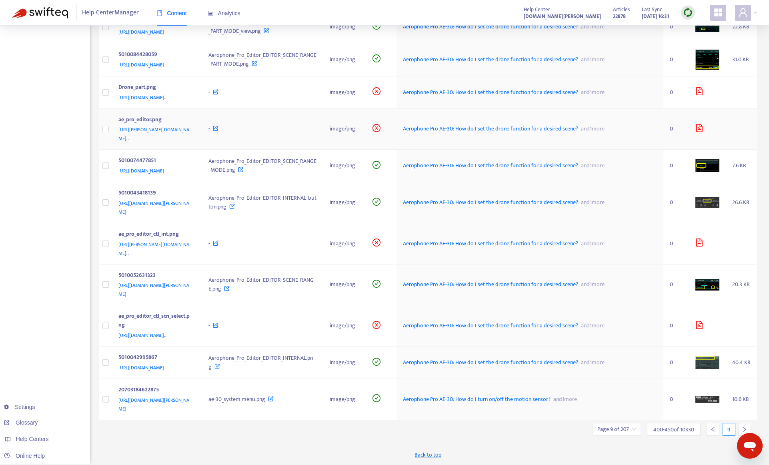
scroll to position [1939, 0]
click at [743, 425] on div at bounding box center [744, 429] width 13 height 13
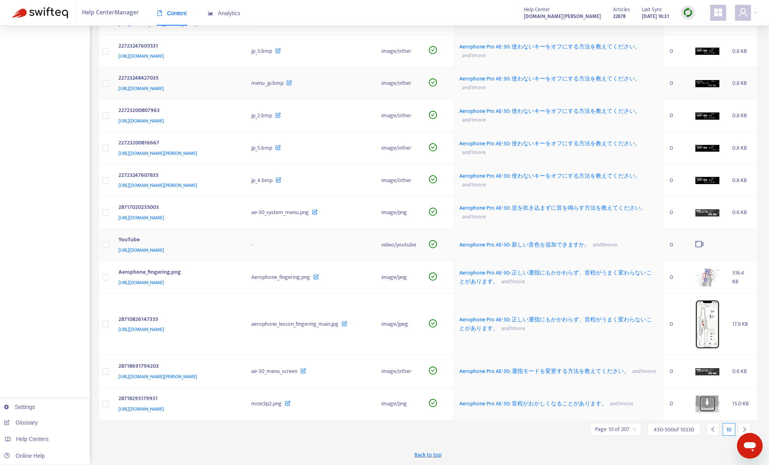
scroll to position [1571, 0]
drag, startPoint x: 745, startPoint y: 428, endPoint x: 741, endPoint y: 416, distance: 12.1
click at [745, 428] on icon "right" at bounding box center [744, 429] width 6 height 6
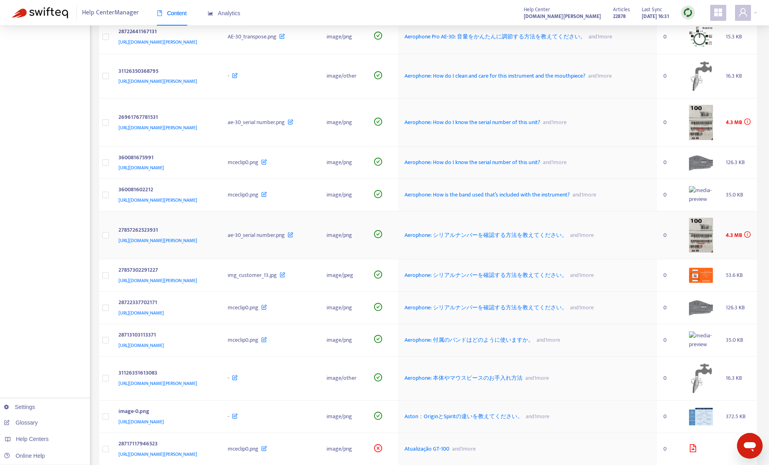
scroll to position [360, 0]
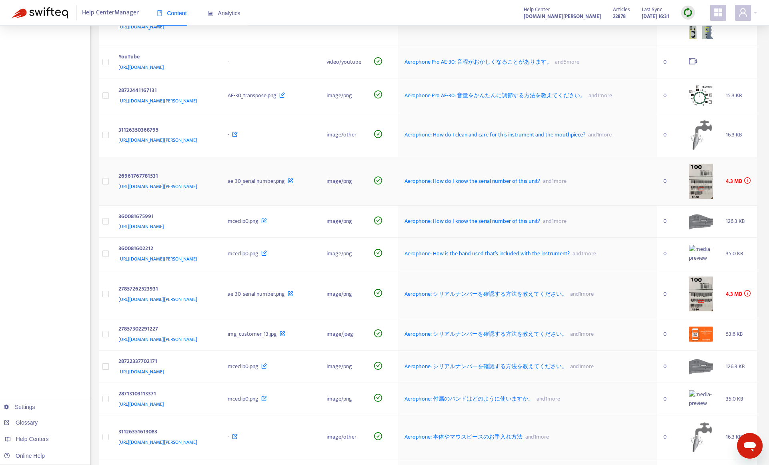
click at [528, 183] on span "Aerophone: How do I know the serial number of this unit?" at bounding box center [472, 180] width 136 height 9
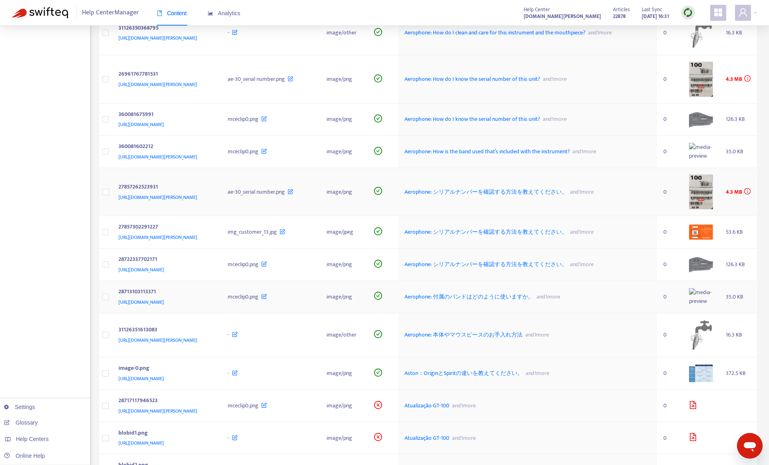
scroll to position [480, 0]
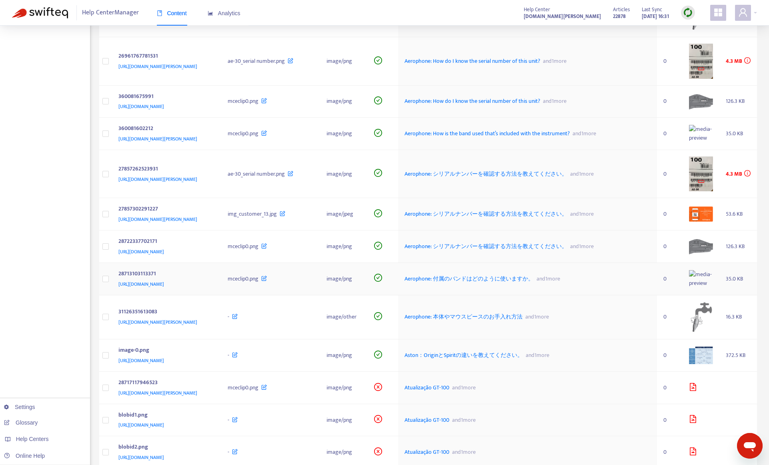
click at [531, 279] on span "Aerophone: 付属のバンドはどのように使いますか。" at bounding box center [468, 278] width 129 height 9
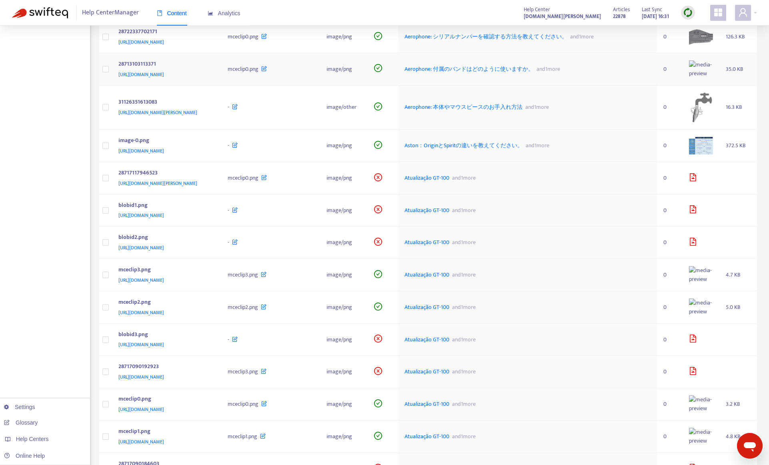
scroll to position [720, 0]
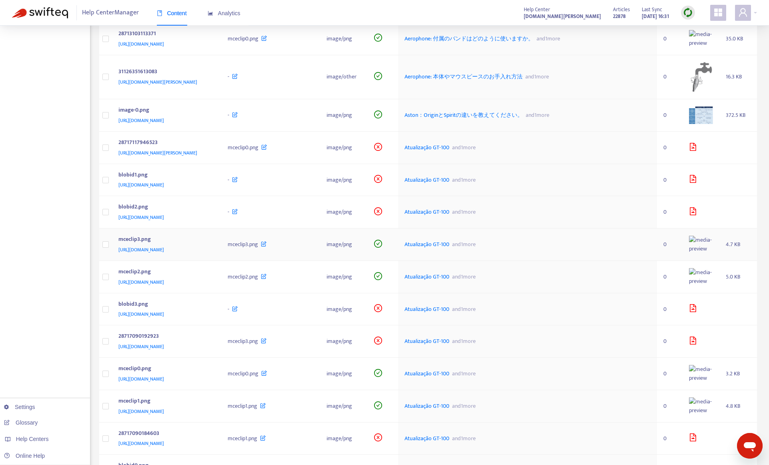
click at [449, 249] on span "Atualização GT-100" at bounding box center [426, 244] width 45 height 9
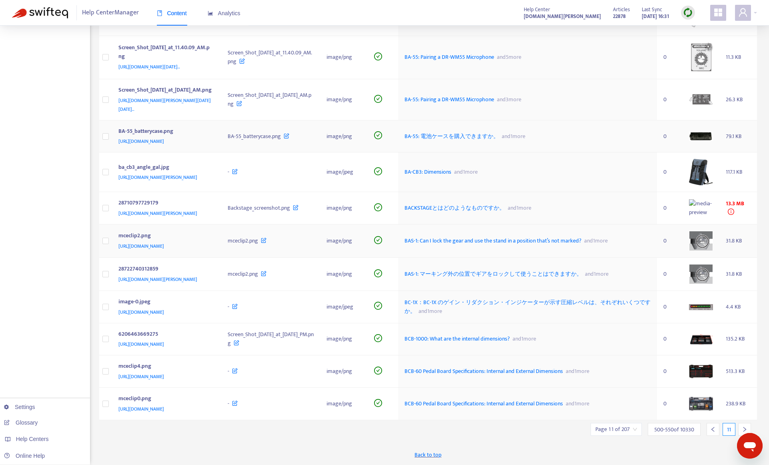
scroll to position [1680, 0]
click at [505, 212] on span "BACKSTAGEとはどのようなものですか。" at bounding box center [454, 207] width 100 height 9
click at [746, 428] on icon "right" at bounding box center [744, 429] width 6 height 6
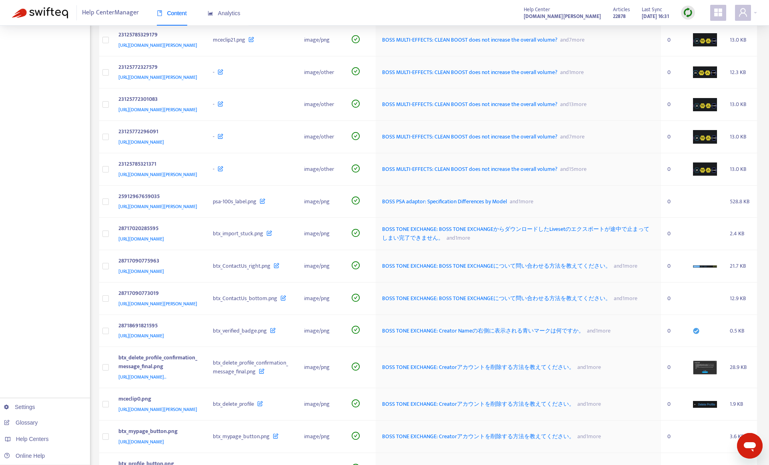
scroll to position [1320, 0]
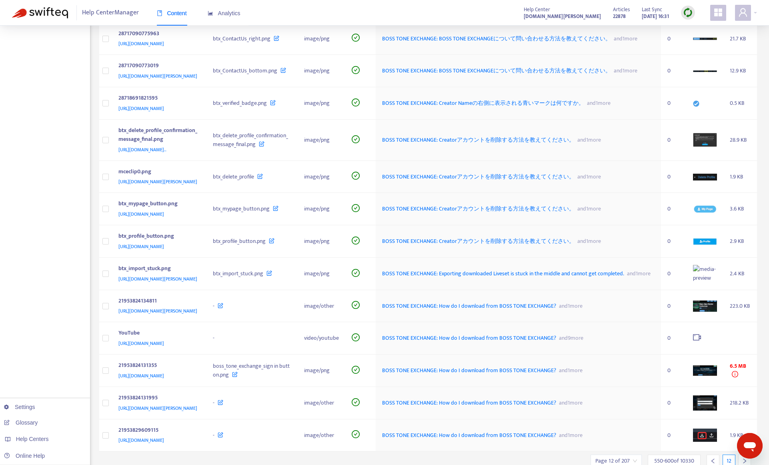
click at [536, 15] on span "BOSS TONE EXCHANGE: BOSS TONE EXCHANGEからダウンロードしたLivesetのエクスポートが途中で止まってしまい完了できませ…" at bounding box center [515, 6] width 267 height 18
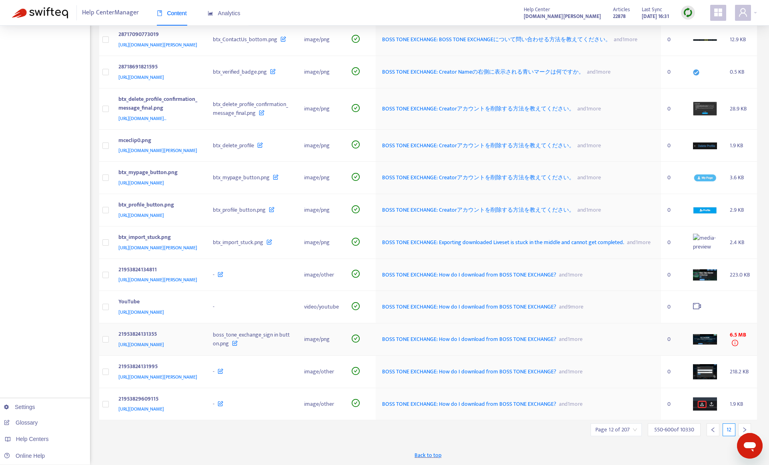
scroll to position [1717, 0]
click at [521, 334] on span "BOSS TONE EXCHANGE: How do I download from BOSS TONE EXCHANGE?" at bounding box center [469, 338] width 174 height 9
click at [743, 427] on icon "right" at bounding box center [744, 430] width 6 height 6
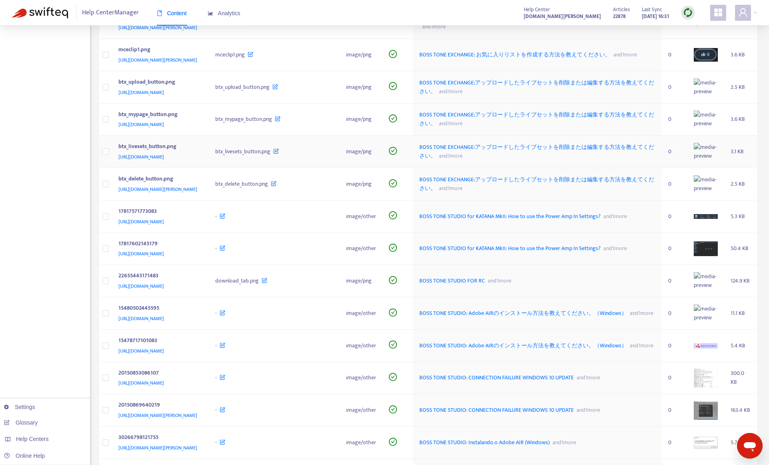
scroll to position [320, 0]
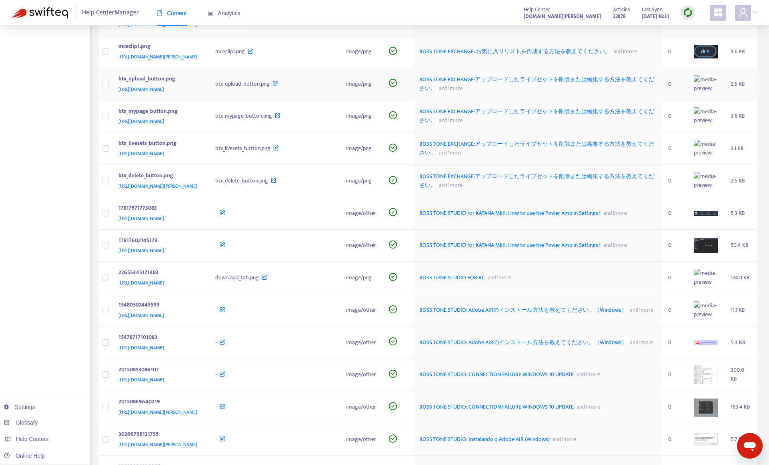
click at [526, 93] on span "BOSS TONE EXCHANGE:アップロードしたライブセットを削除または編集する方法を教えてください。" at bounding box center [536, 84] width 235 height 18
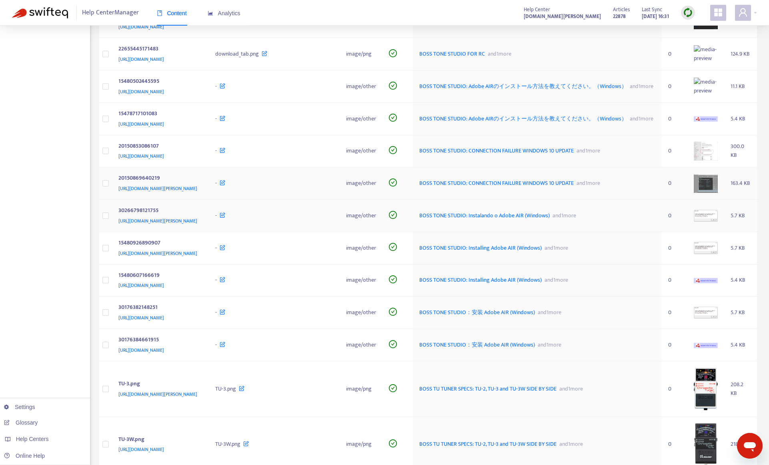
scroll to position [560, 0]
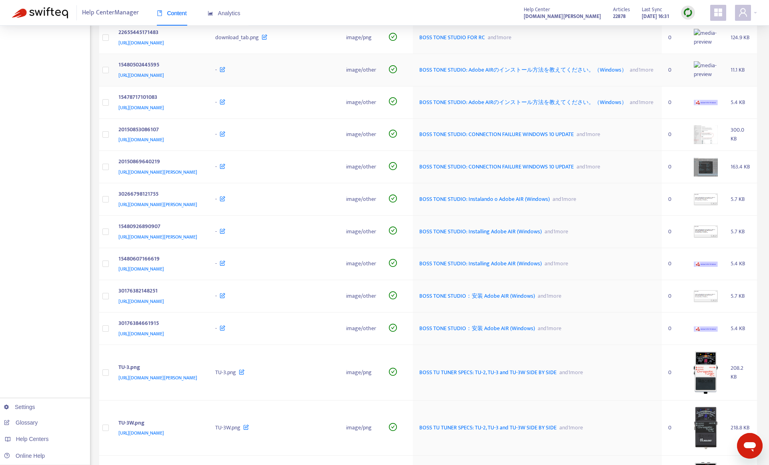
click at [488, 74] on span "BOSS TONE STUDIO: Adobe AIRのインストール方法を教えてください。（Windows）" at bounding box center [523, 69] width 208 height 9
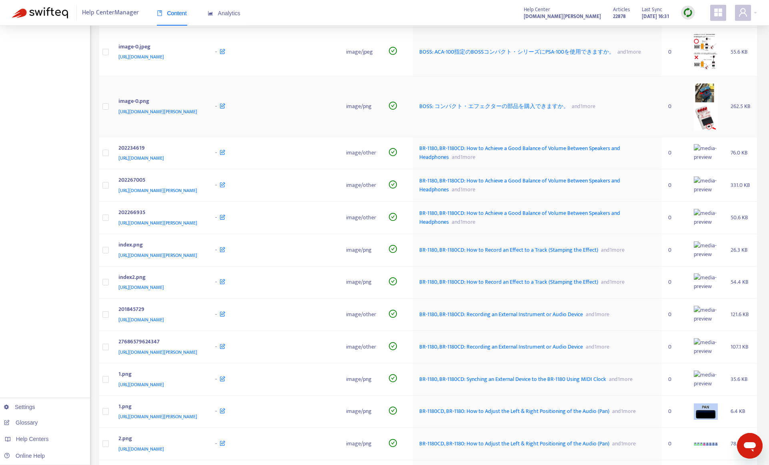
scroll to position [1160, 0]
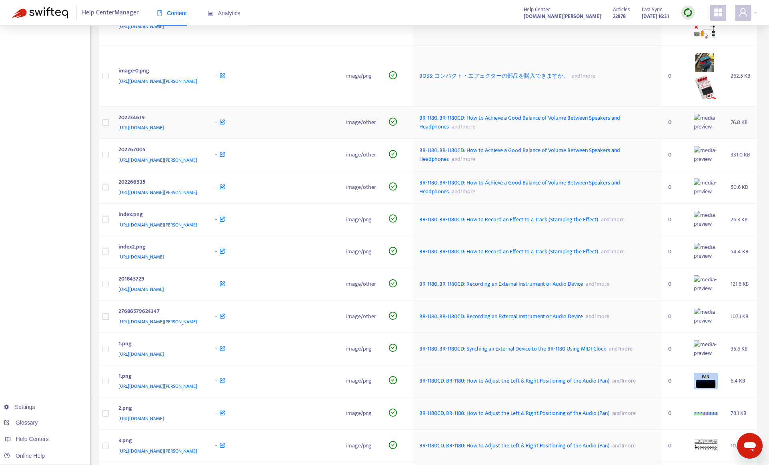
click at [502, 131] on span "BR-1180, BR-1180CD: How to Achieve a Good Balance of Volume Between Speakers an…" at bounding box center [519, 122] width 201 height 18
click at [511, 224] on span "BR-1180, BR-1180CD: How to Record an Effect to a Track (Stamping the Effect)" at bounding box center [508, 219] width 179 height 9
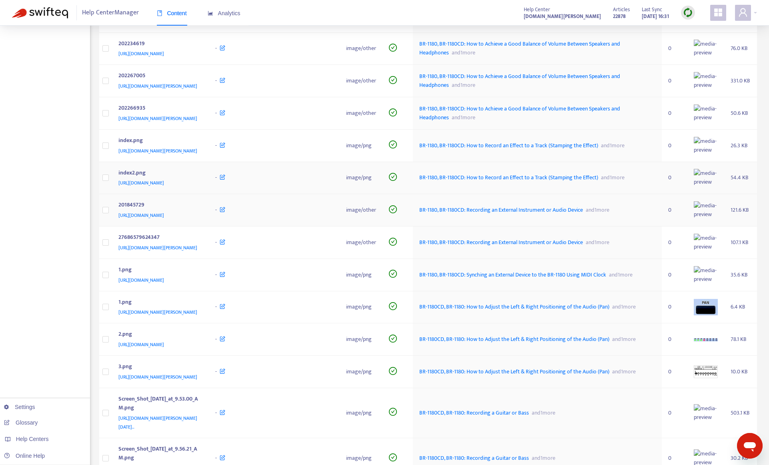
scroll to position [1240, 0]
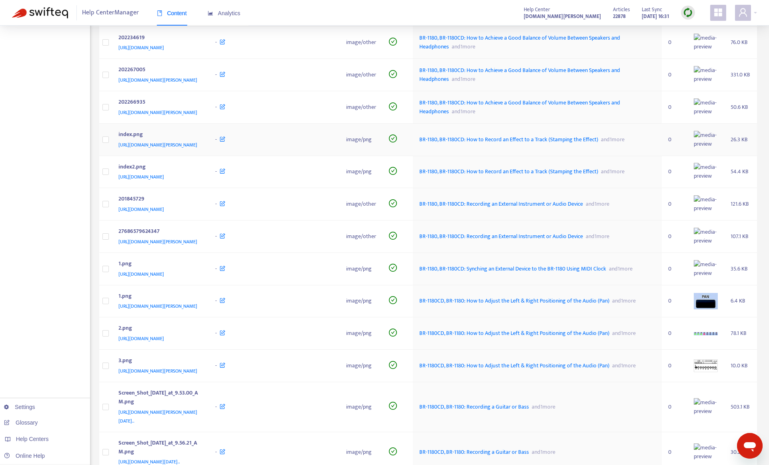
click at [527, 144] on span "BR-1180, BR-1180CD: How to Record an Effect to a Track (Stamping the Effect)" at bounding box center [508, 139] width 179 height 9
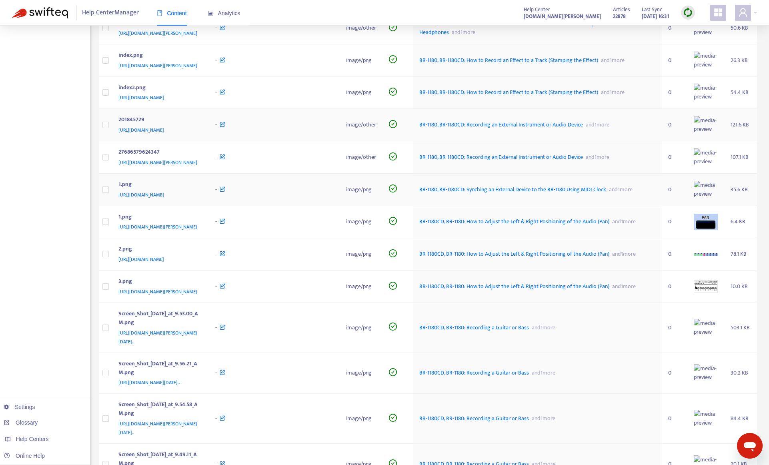
scroll to position [1320, 0]
click at [524, 193] on span "BR-1180, BR-1180CD: Synching an External Device to the BR-1180 Using MIDI Clock" at bounding box center [512, 188] width 187 height 9
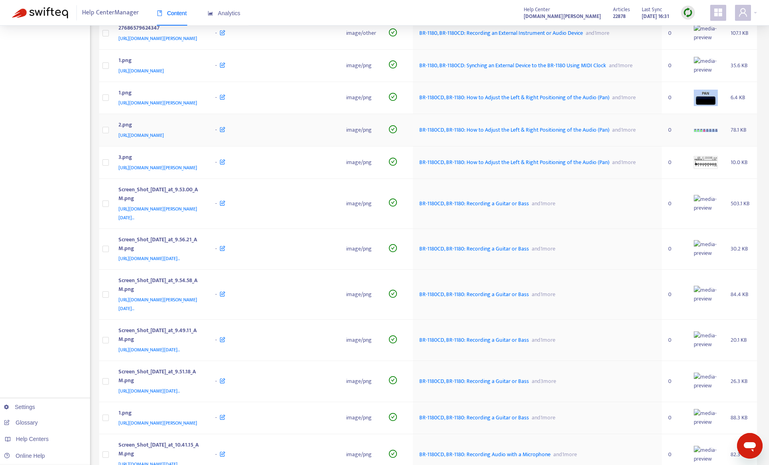
scroll to position [1480, 0]
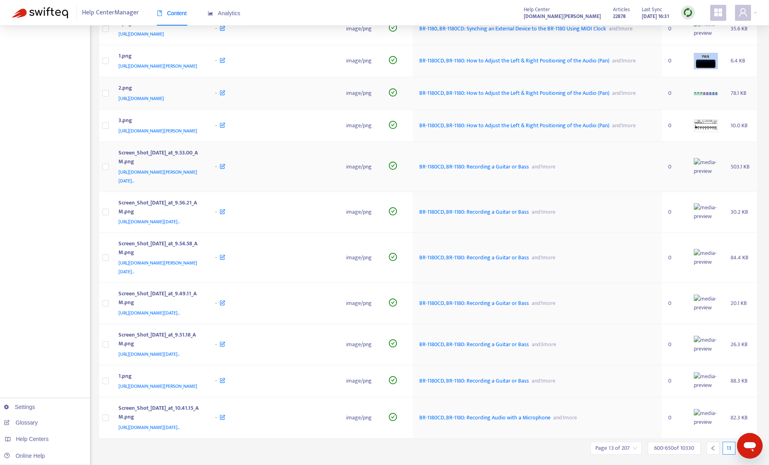
click at [529, 171] on span "BR-1180CD, BR-1180: Recording a Guitar or Bass" at bounding box center [474, 166] width 110 height 9
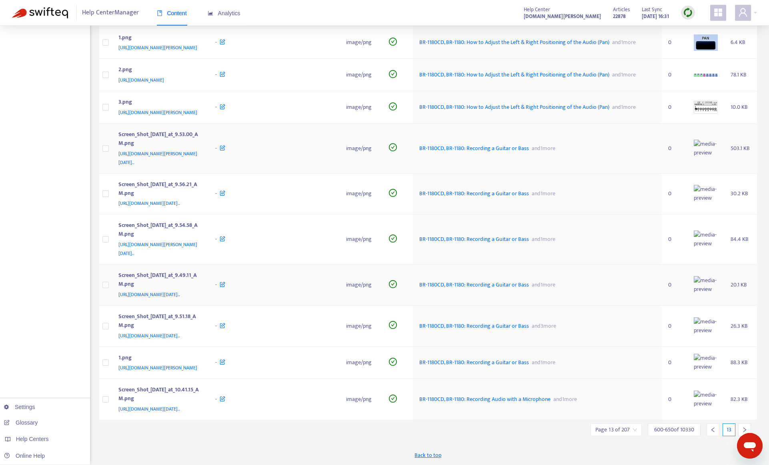
scroll to position [1658, 0]
click at [478, 398] on span "BR-1180CD, BR-1180: Recording Audio with a Microphone" at bounding box center [484, 398] width 131 height 9
click at [540, 401] on span "BR-1180CD, BR-1180: Recording Audio with a Microphone" at bounding box center [484, 398] width 131 height 9
click at [743, 426] on div at bounding box center [744, 429] width 13 height 13
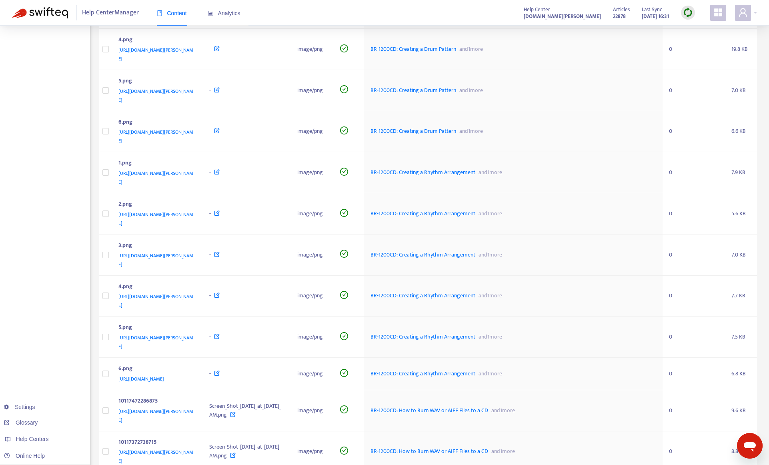
scroll to position [0, 0]
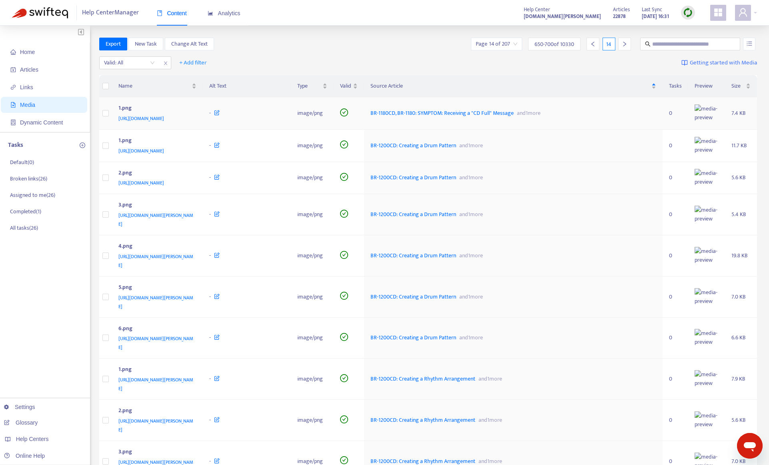
click at [502, 118] on span "BR-1180CD, BR-1180: SYMPTOM: Receiving a "CD Full" Message" at bounding box center [441, 112] width 143 height 9
click at [456, 150] on span "BR-1200CD: Creating a Drum Pattern" at bounding box center [413, 145] width 86 height 9
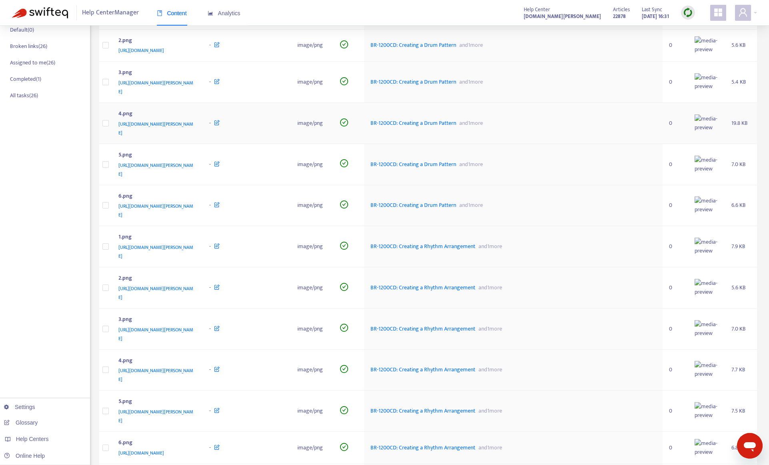
scroll to position [160, 0]
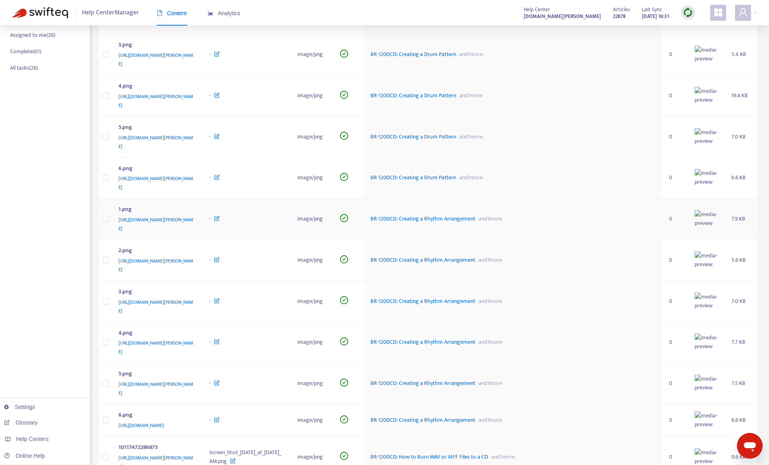
click at [447, 223] on span "BR-1200CD: Creating a Rhythm Arrangement" at bounding box center [422, 218] width 105 height 9
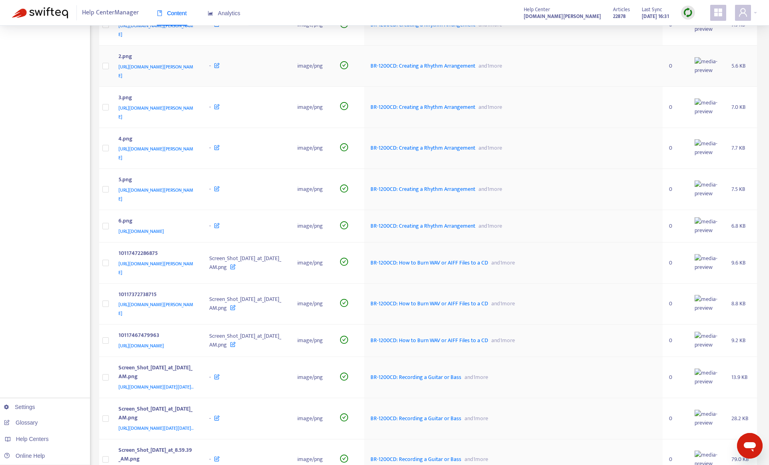
scroll to position [360, 0]
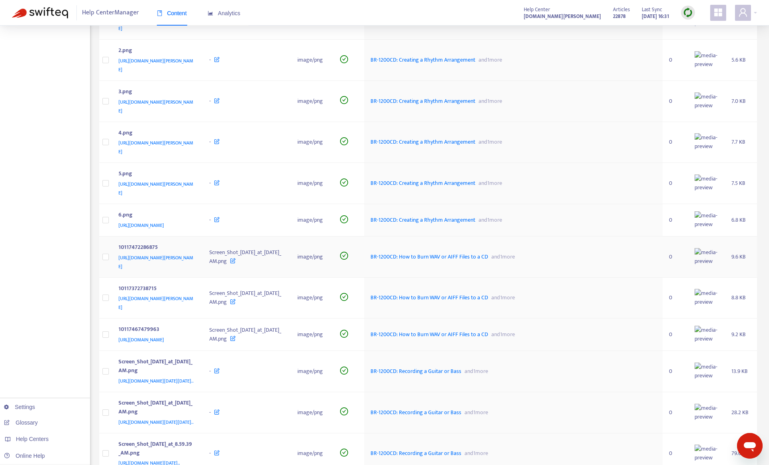
click at [468, 261] on span "BR-1200CD: How to Burn WAV or AIFF Files to a CD" at bounding box center [429, 256] width 118 height 9
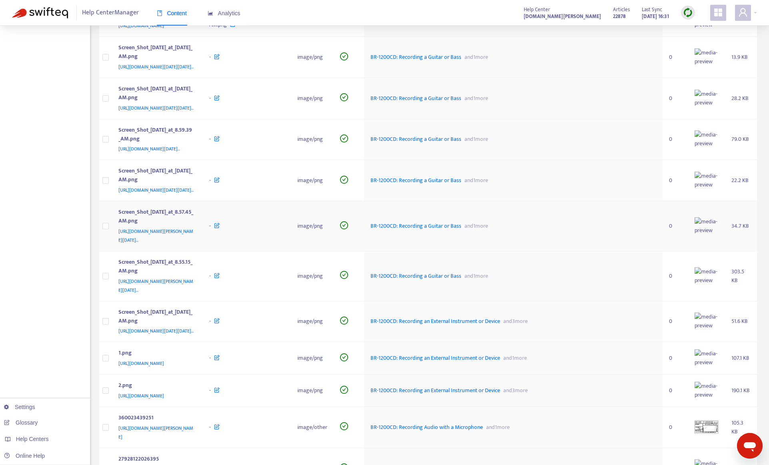
scroll to position [720, 0]
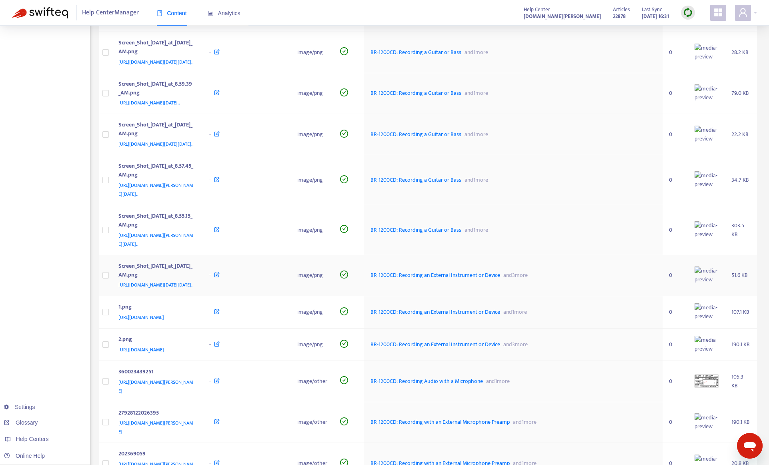
click at [485, 280] on span "BR-1200CD: Recording an External Instrument or Device" at bounding box center [435, 274] width 130 height 9
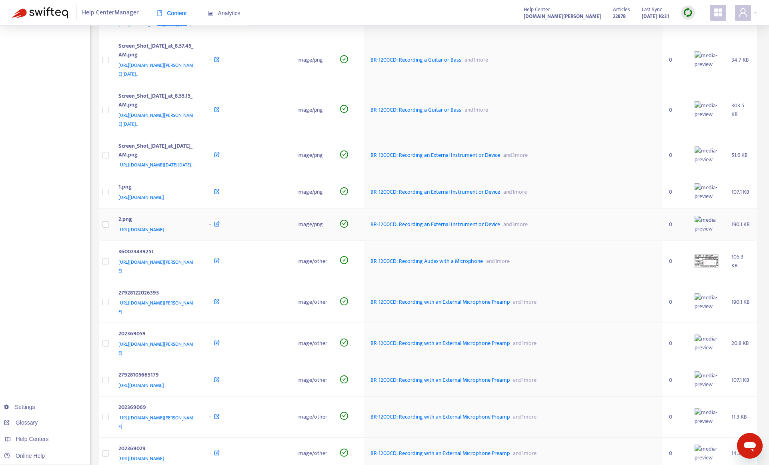
scroll to position [960, 0]
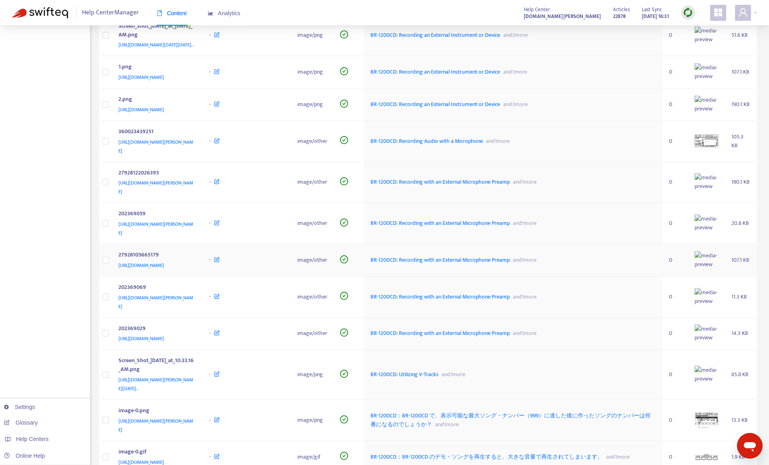
click at [481, 264] on span "BR-1200CD: Recording with an External Microphone Preamp" at bounding box center [439, 259] width 139 height 9
click at [692, 12] on img at bounding box center [688, 13] width 10 height 10
click at [698, 29] on link "Quick Sync" at bounding box center [704, 28] width 34 height 9
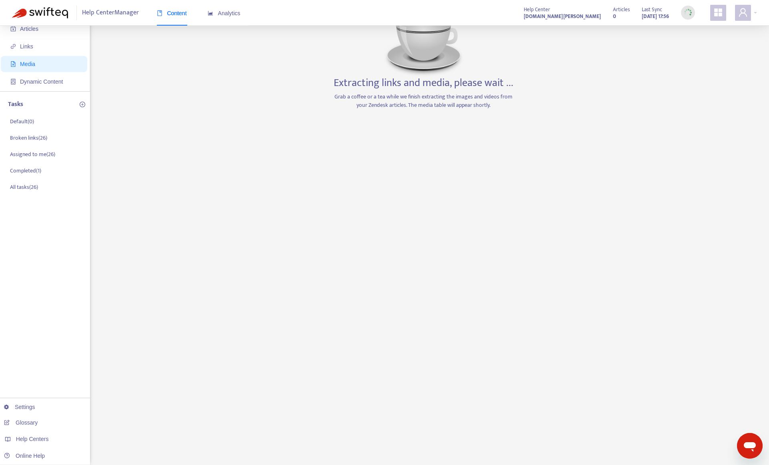
scroll to position [41, 0]
click at [223, 15] on span "Analytics" at bounding box center [224, 13] width 33 height 6
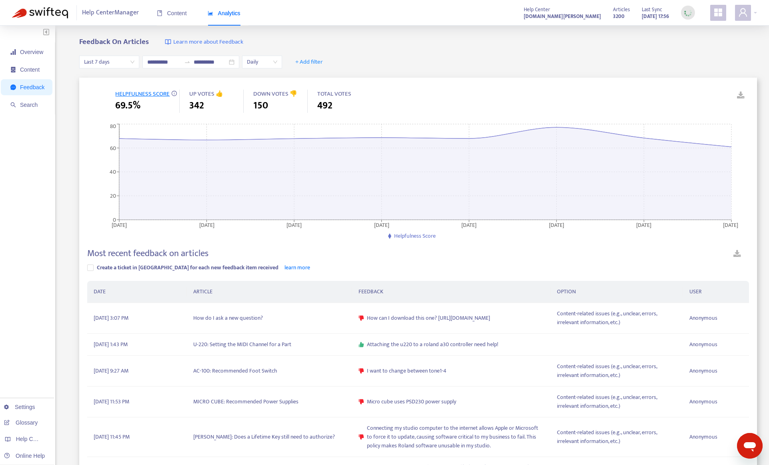
click at [128, 63] on span "Last 7 days" at bounding box center [109, 62] width 50 height 12
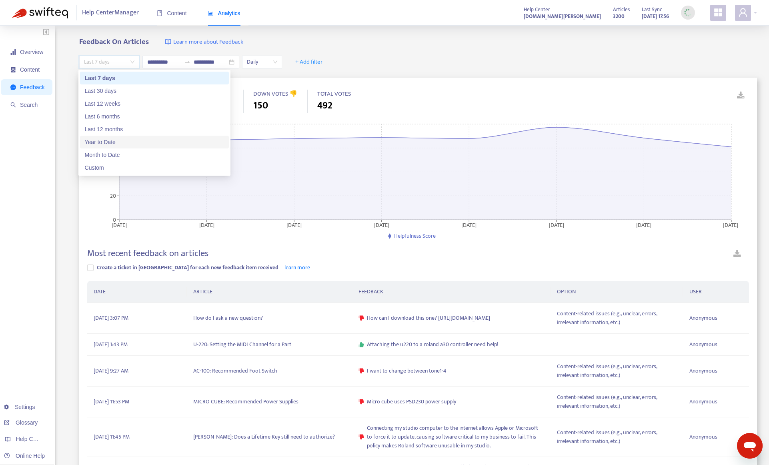
click at [128, 143] on div "Year to Date" at bounding box center [154, 142] width 139 height 9
type input "**********"
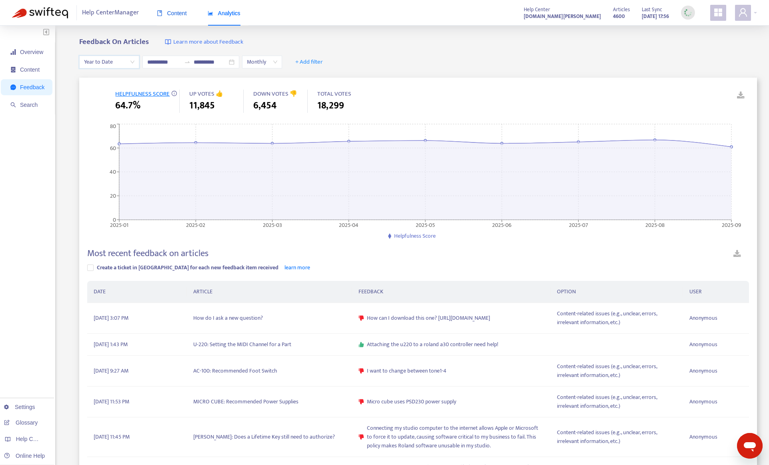
click at [172, 11] on span "Content" at bounding box center [172, 13] width 30 height 6
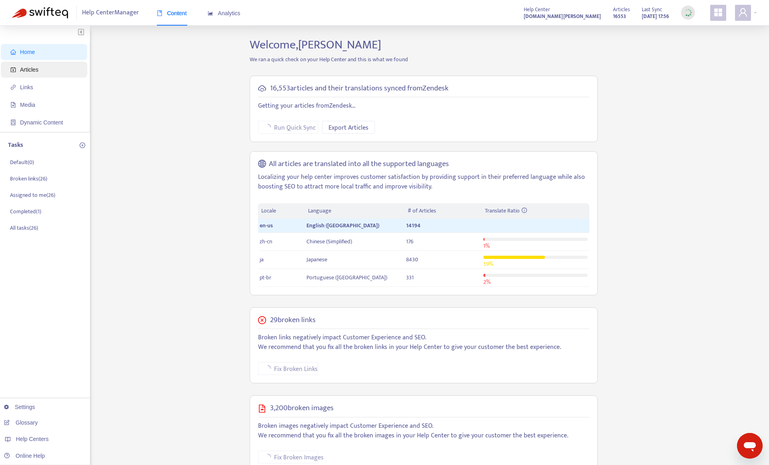
click at [29, 71] on span "Articles" at bounding box center [29, 69] width 18 height 6
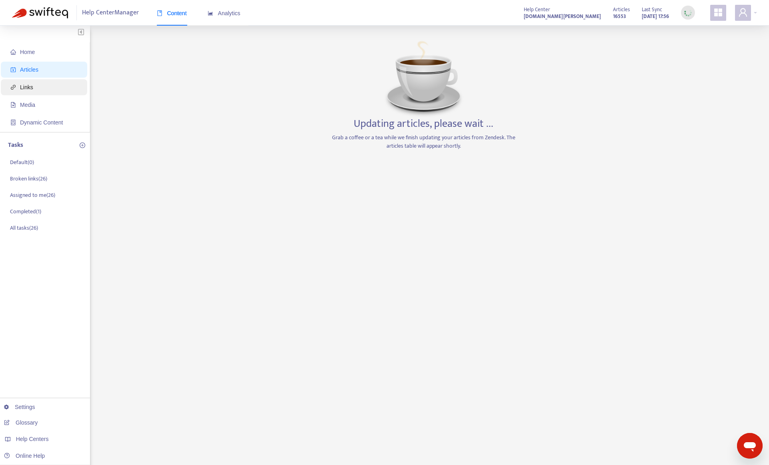
click at [50, 90] on span "Links" at bounding box center [45, 87] width 70 height 16
click at [38, 106] on span "Media" at bounding box center [45, 105] width 70 height 16
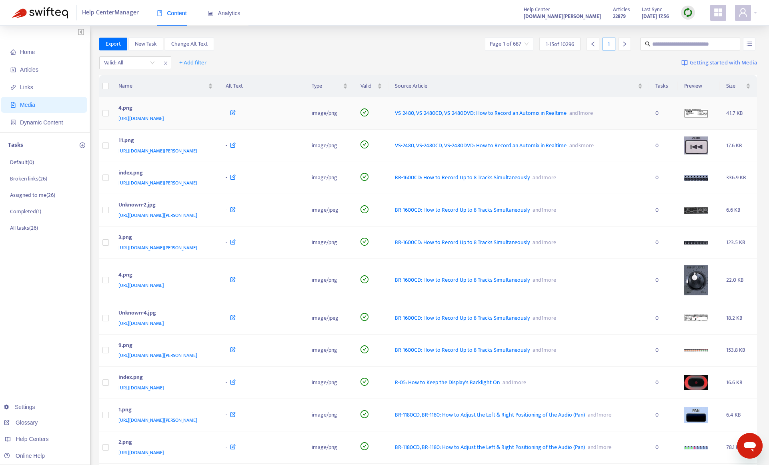
click at [493, 112] on span "VS-2480, VS-2480CD, VS-2480DVD: How to Record an Automix in Realtime" at bounding box center [481, 112] width 172 height 9
click at [194, 65] on span "+ Add filter" at bounding box center [193, 63] width 28 height 10
click at [115, 66] on input "search" at bounding box center [129, 63] width 51 height 12
click at [299, 55] on div "Valid: All + Add filter Getting started with Media" at bounding box center [428, 65] width 658 height 22
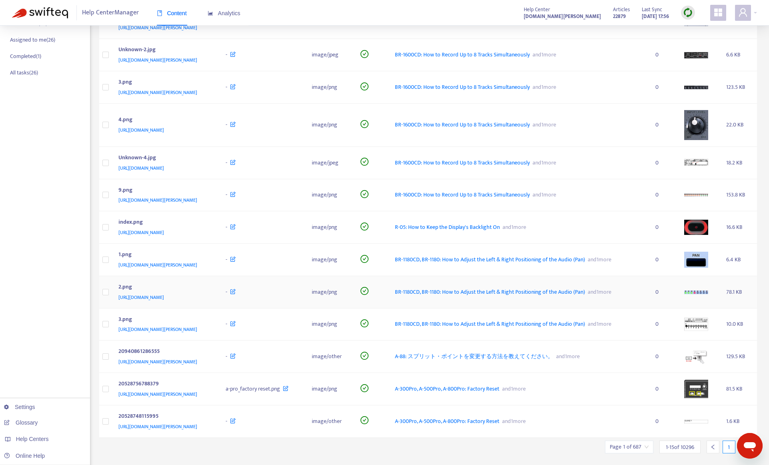
scroll to position [179, 0]
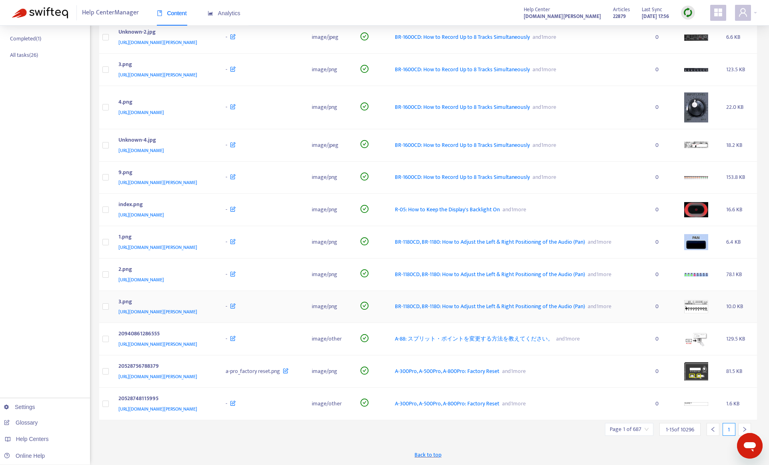
click at [499, 302] on span "BR-1180CD, BR-1180: How to Adjust the Left & Right Positioning of the Audio (Pa…" at bounding box center [490, 306] width 190 height 9
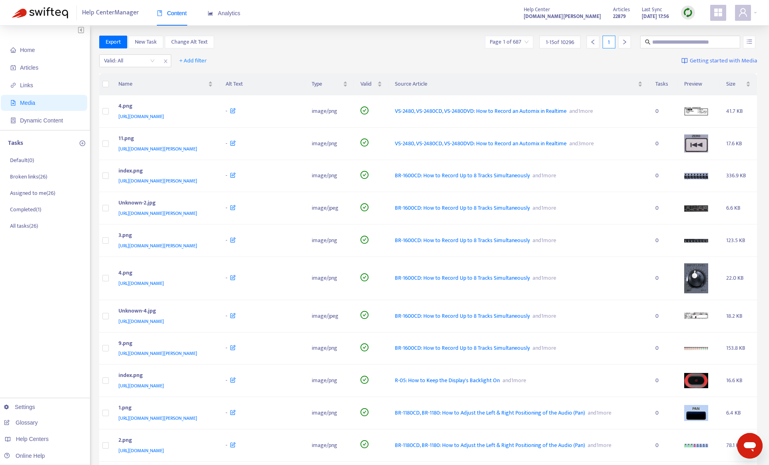
scroll to position [0, 0]
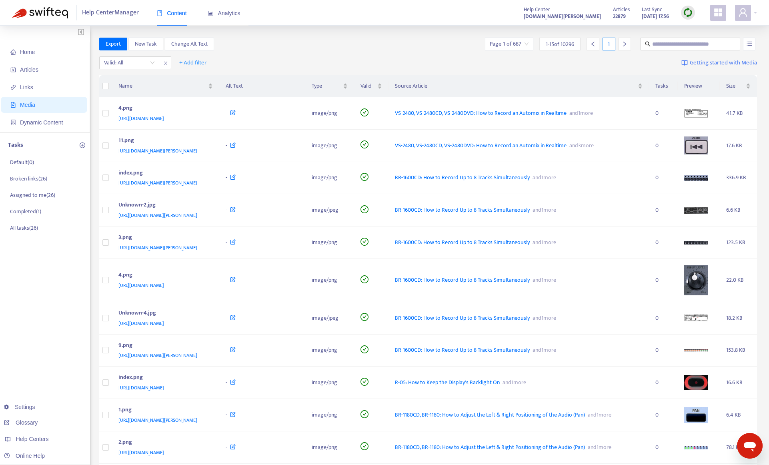
click at [524, 45] on input "search" at bounding box center [509, 44] width 39 height 12
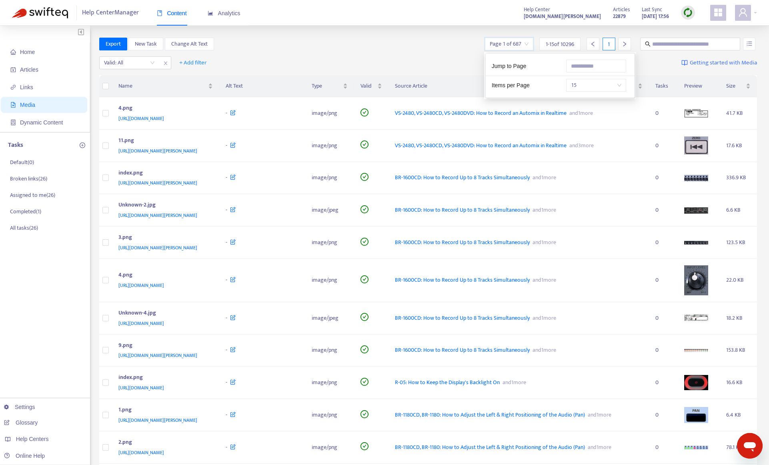
click at [583, 88] on span "15" at bounding box center [596, 85] width 50 height 12
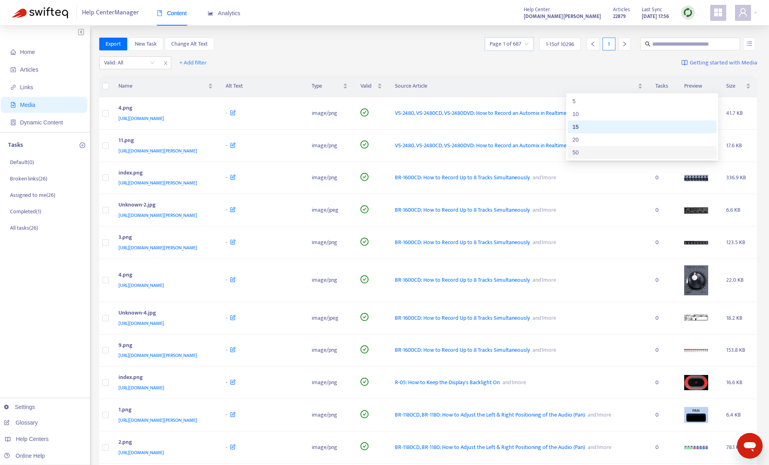
click at [596, 154] on div "50" at bounding box center [641, 152] width 139 height 9
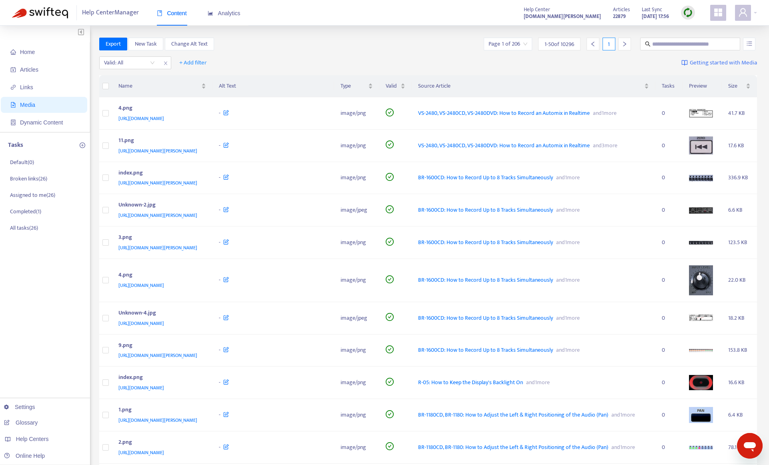
click at [702, 89] on th "Preview" at bounding box center [701, 86] width 39 height 22
click at [367, 84] on span "Type" at bounding box center [353, 86] width 26 height 9
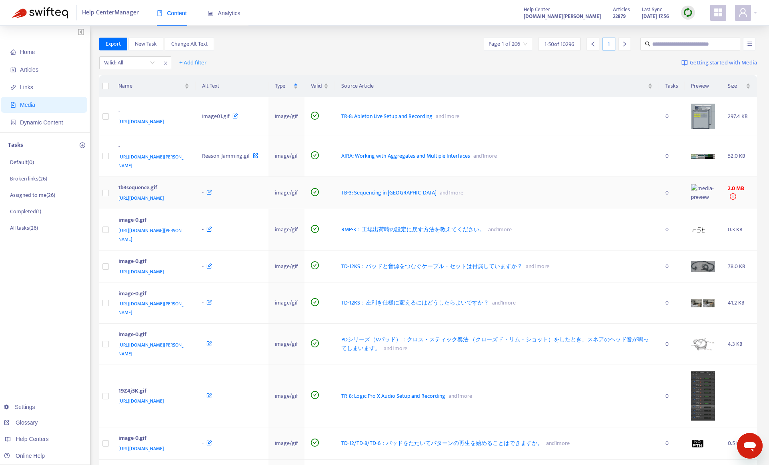
click at [436, 197] on span "TB-3: Sequencing in [GEOGRAPHIC_DATA]" at bounding box center [388, 192] width 95 height 9
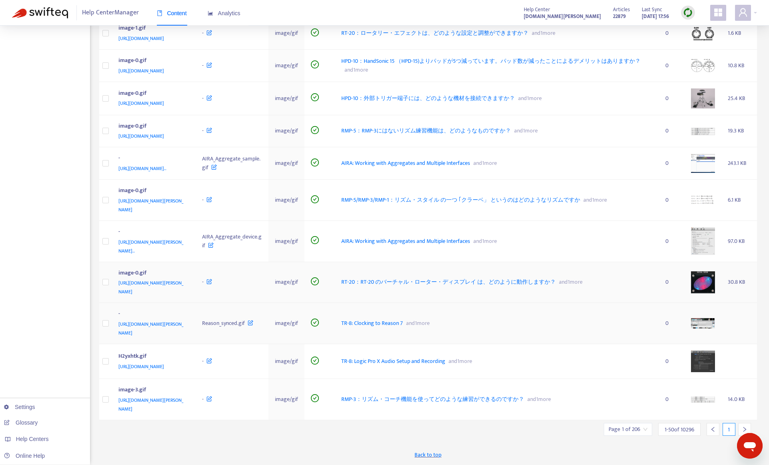
scroll to position [1745, 0]
click at [746, 425] on div at bounding box center [744, 429] width 13 height 13
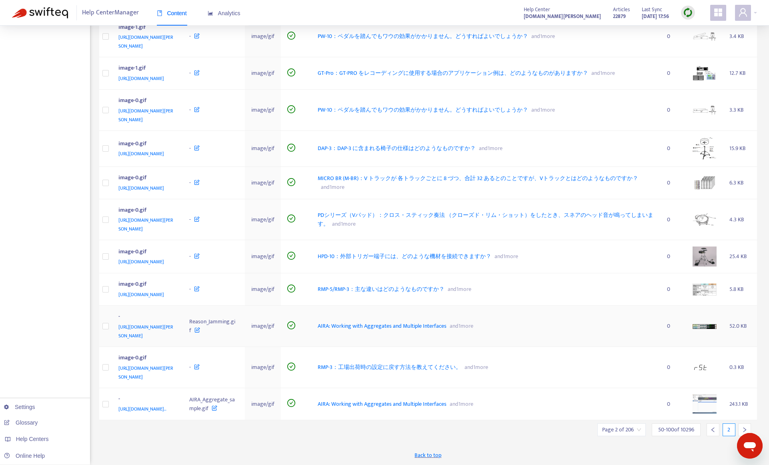
scroll to position [1749, 0]
click at [747, 425] on div at bounding box center [744, 429] width 13 height 13
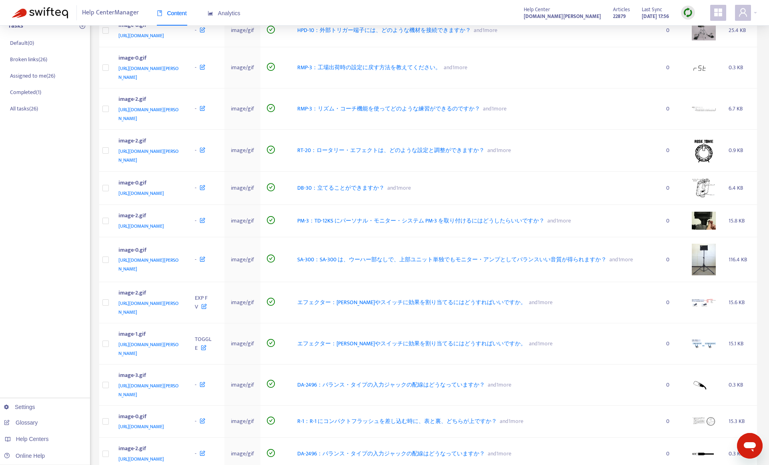
scroll to position [0, 0]
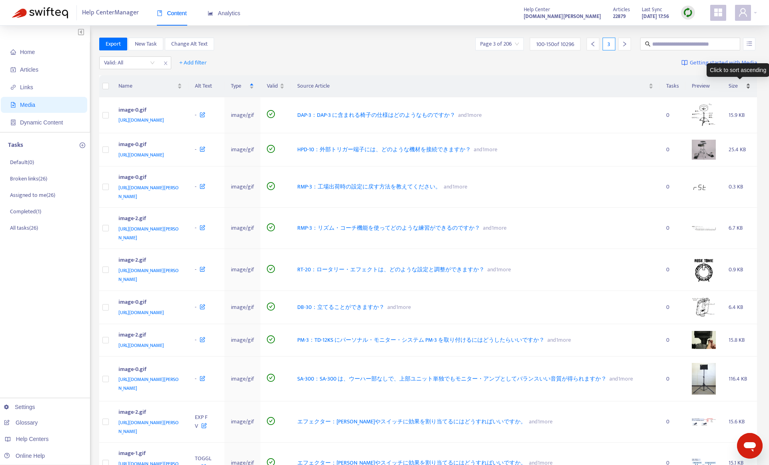
drag, startPoint x: 732, startPoint y: 84, endPoint x: 733, endPoint y: 88, distance: 4.6
click at [733, 90] on span "Size" at bounding box center [736, 86] width 16 height 9
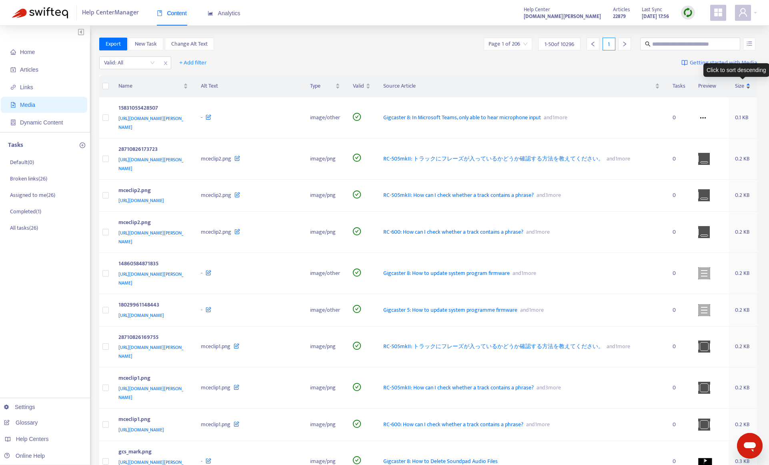
click at [748, 84] on div "Size" at bounding box center [743, 86] width 16 height 9
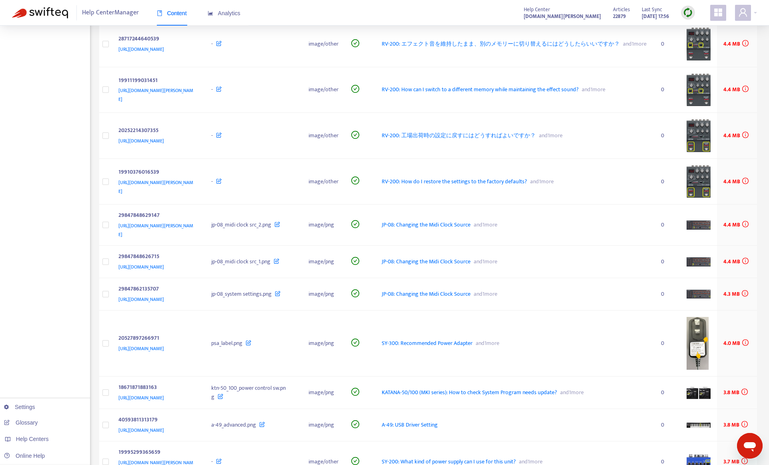
scroll to position [1502, 0]
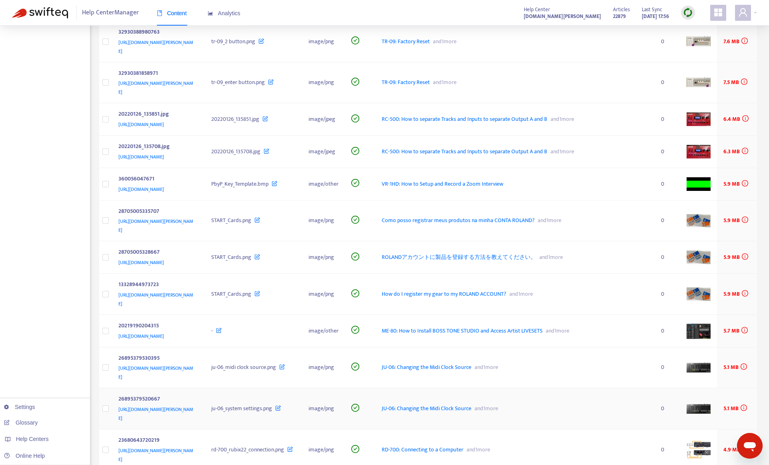
scroll to position [680, 0]
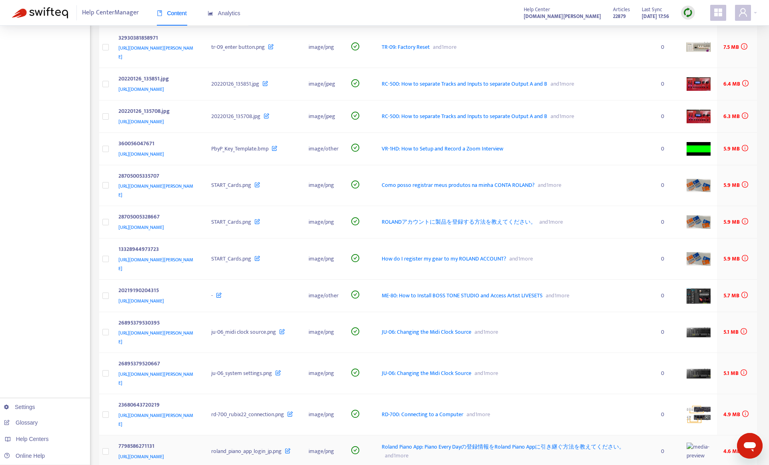
click at [529, 442] on span "Roland Piano App: Piano Every Dayの登録情報をRoland Piano Appに引き継ぐ方法を教えてください。" at bounding box center [503, 446] width 243 height 9
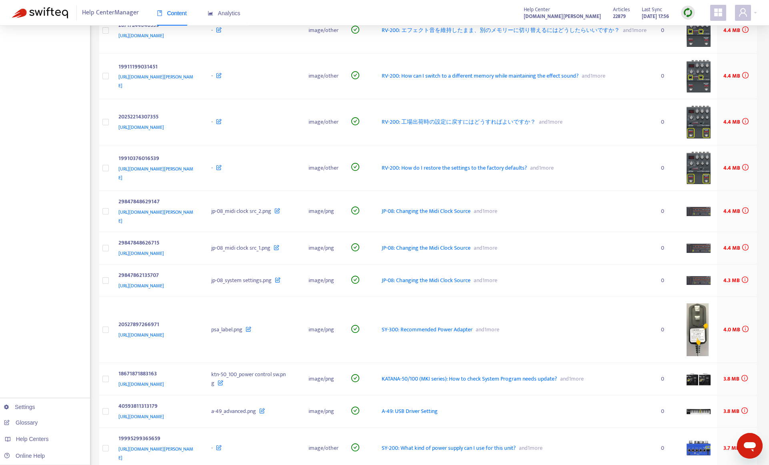
scroll to position [1502, 0]
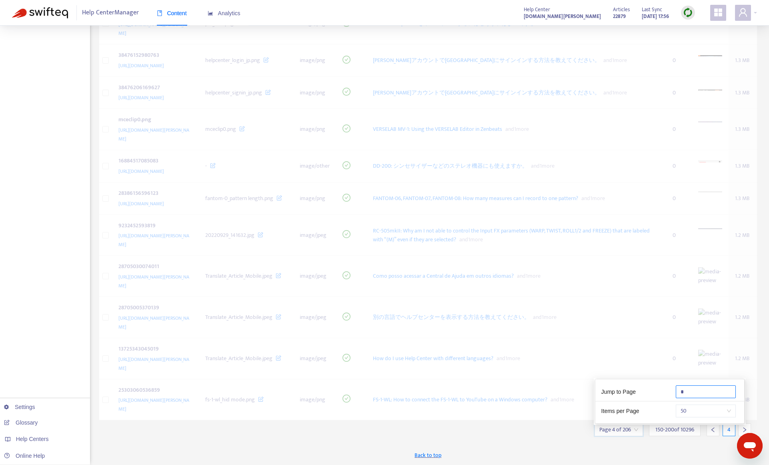
scroll to position [1650, 0]
type input "*"
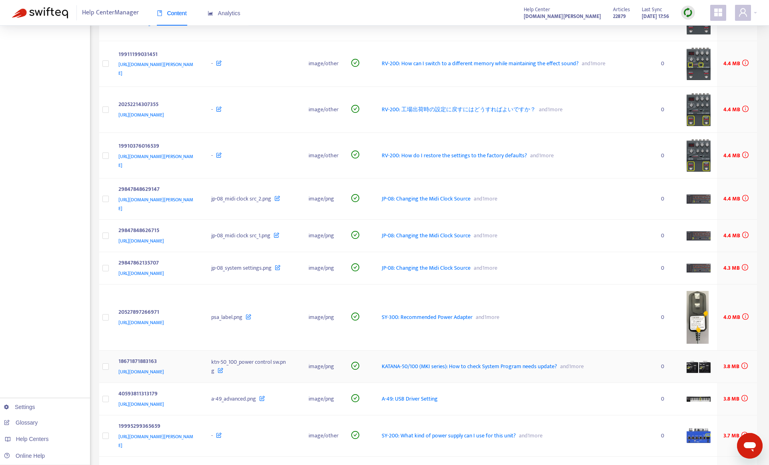
scroll to position [1502, 0]
